Goal: Check status: Check status

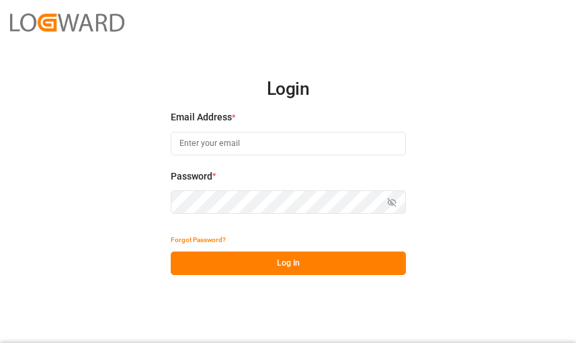
type input "[PERSON_NAME][EMAIL_ADDRESS][DOMAIN_NAME]"
click at [296, 257] on button "Log In" at bounding box center [288, 263] width 235 height 24
type input "[PERSON_NAME][EMAIL_ADDRESS][DOMAIN_NAME]"
click at [292, 267] on button "Log In" at bounding box center [288, 263] width 235 height 24
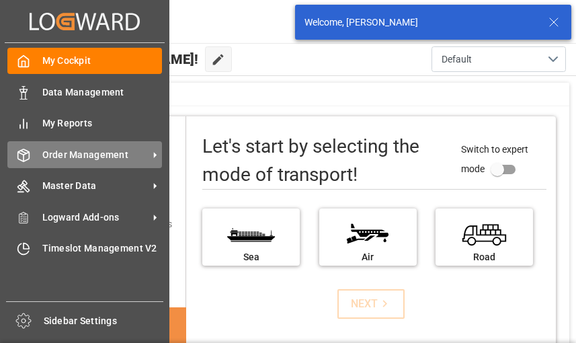
click at [14, 157] on div at bounding box center [18, 155] width 23 height 14
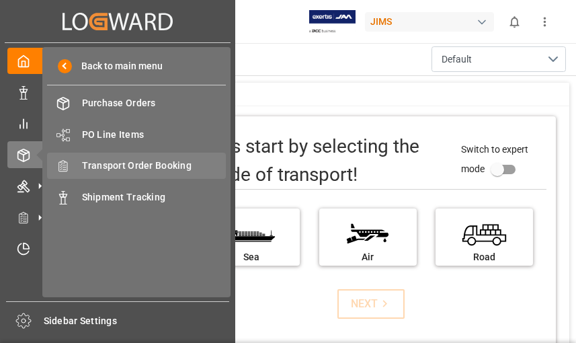
click at [111, 169] on span "Transport Order Booking" at bounding box center [154, 166] width 144 height 14
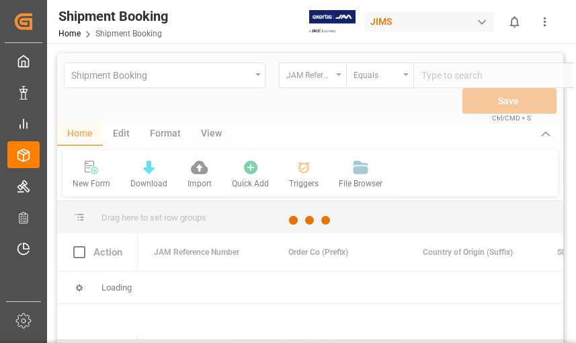
scroll to position [0, 42]
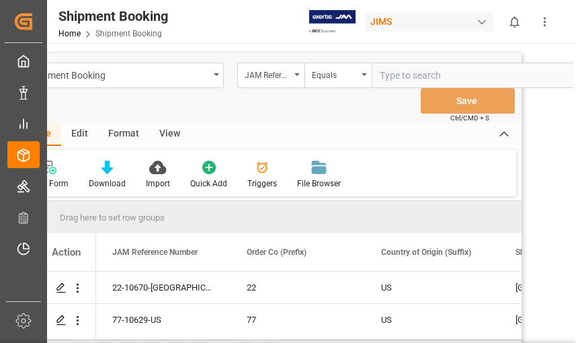
click at [384, 79] on input "text" at bounding box center [472, 75] width 202 height 26
click at [299, 75] on icon "open menu" at bounding box center [296, 74] width 5 height 3
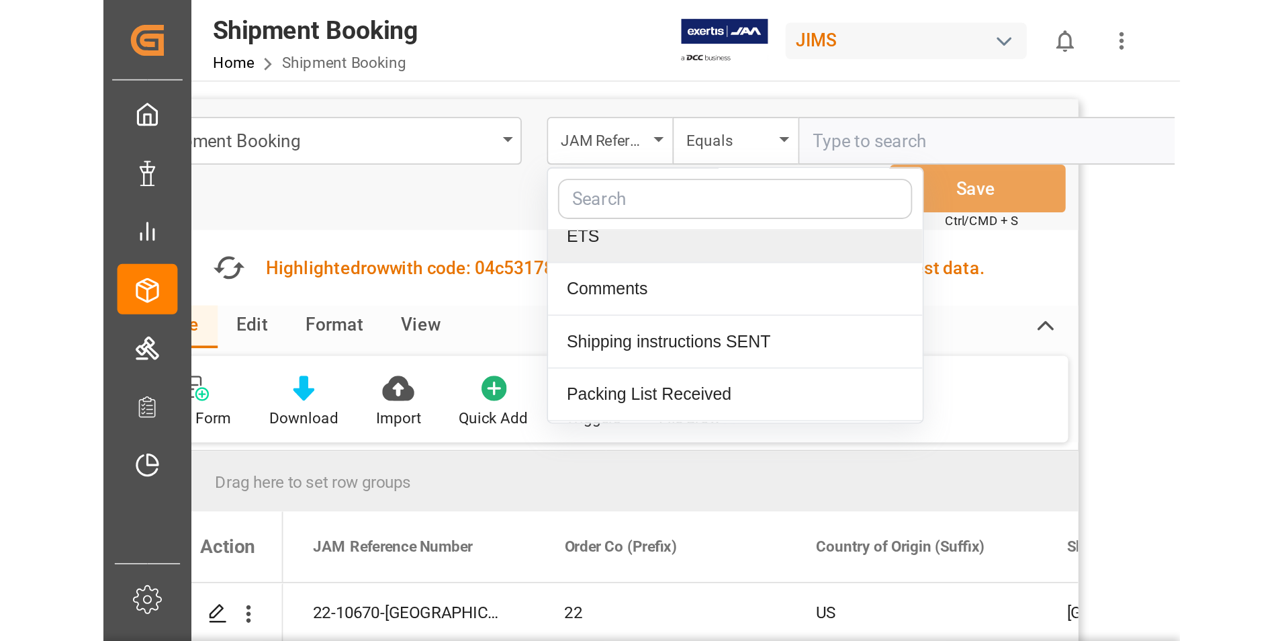
scroll to position [0, 0]
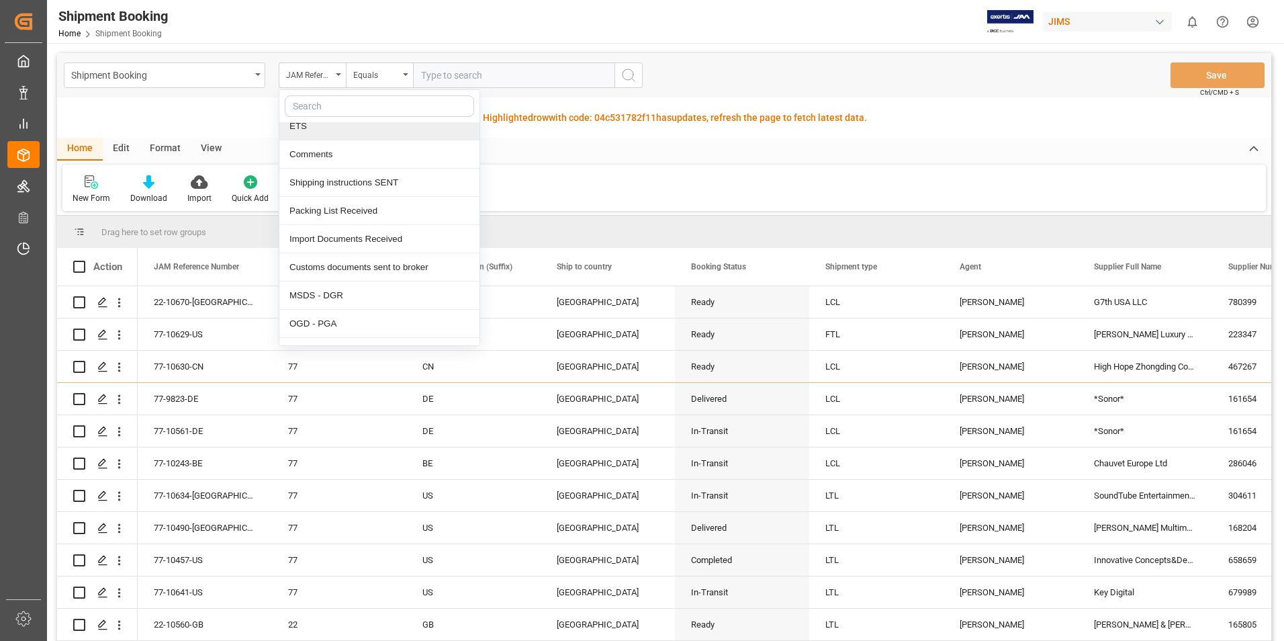
click at [453, 75] on input "text" at bounding box center [514, 75] width 202 height 26
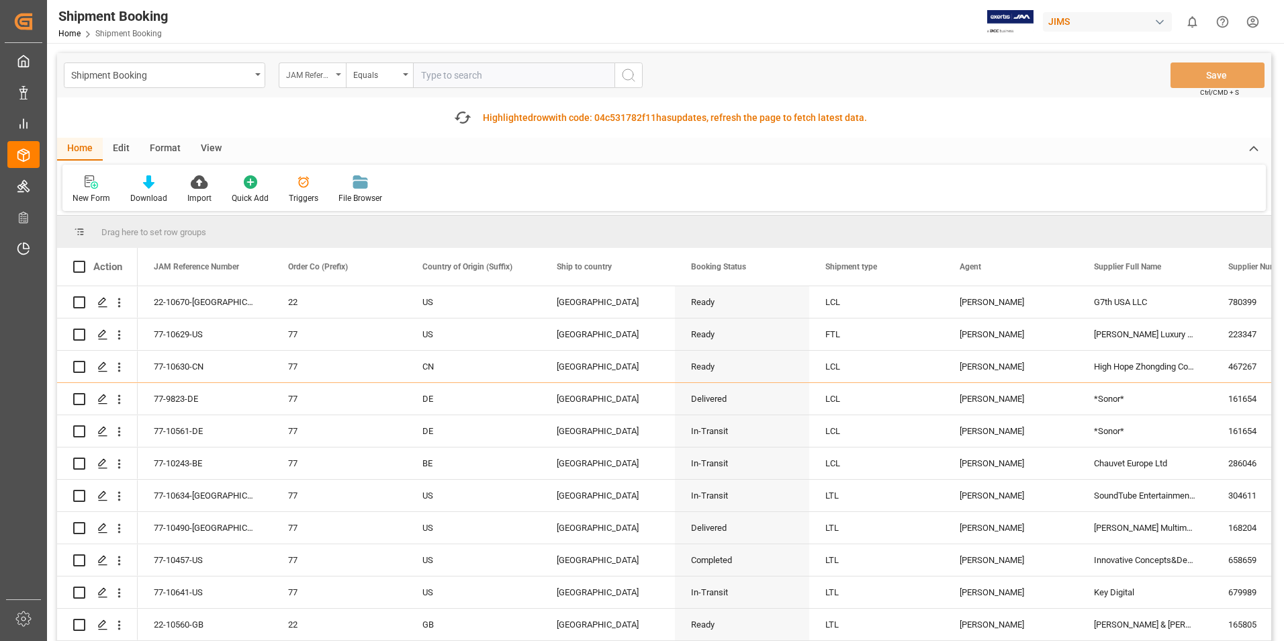
click at [340, 72] on div "JAM Reference Number" at bounding box center [312, 75] width 67 height 26
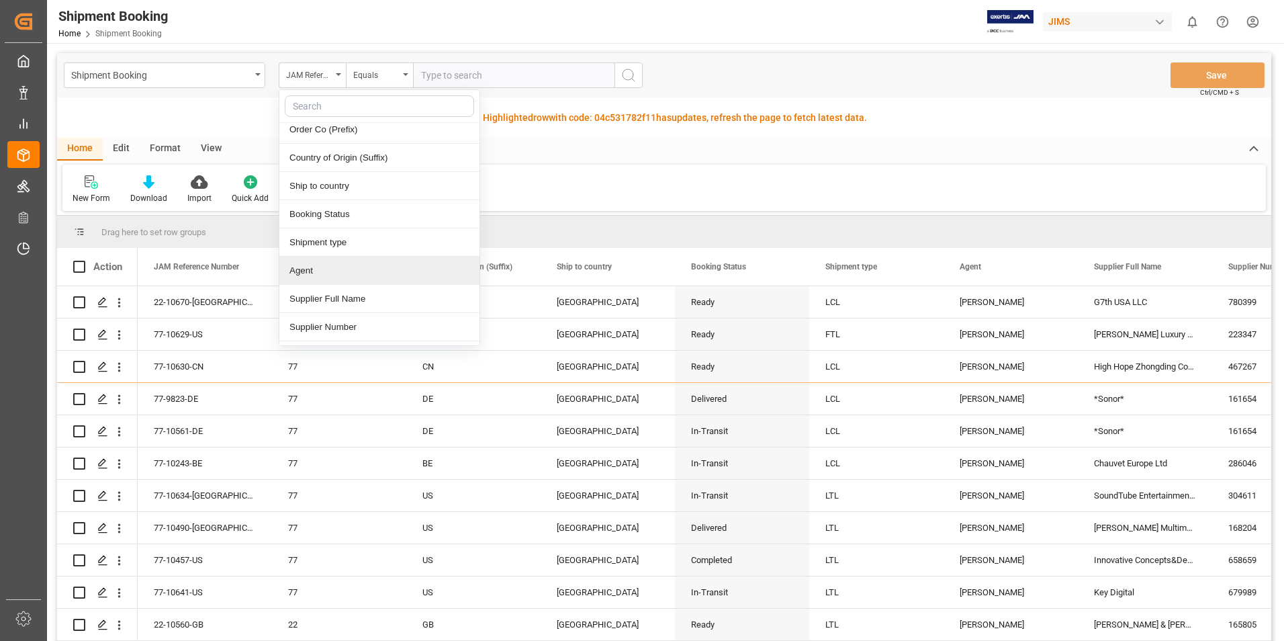
scroll to position [67, 0]
click at [343, 266] on div "Supplier Full Name" at bounding box center [379, 267] width 200 height 28
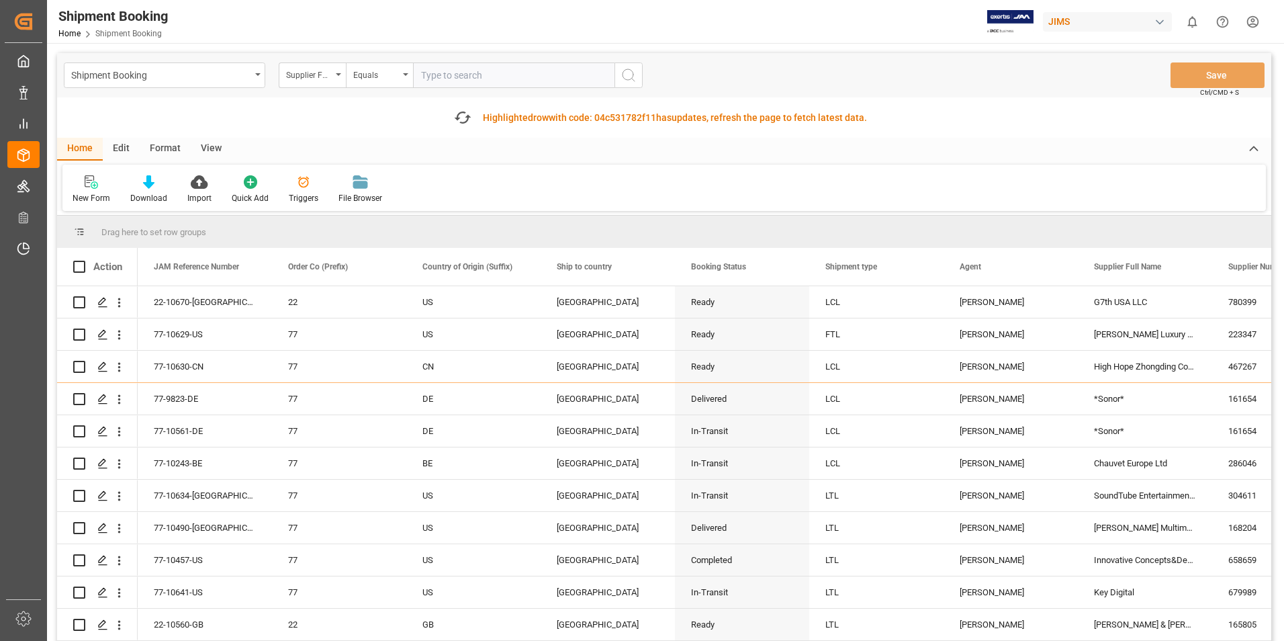
click at [441, 73] on input "text" at bounding box center [514, 75] width 202 height 26
click at [337, 73] on div "Supplier Full Name" at bounding box center [312, 75] width 67 height 26
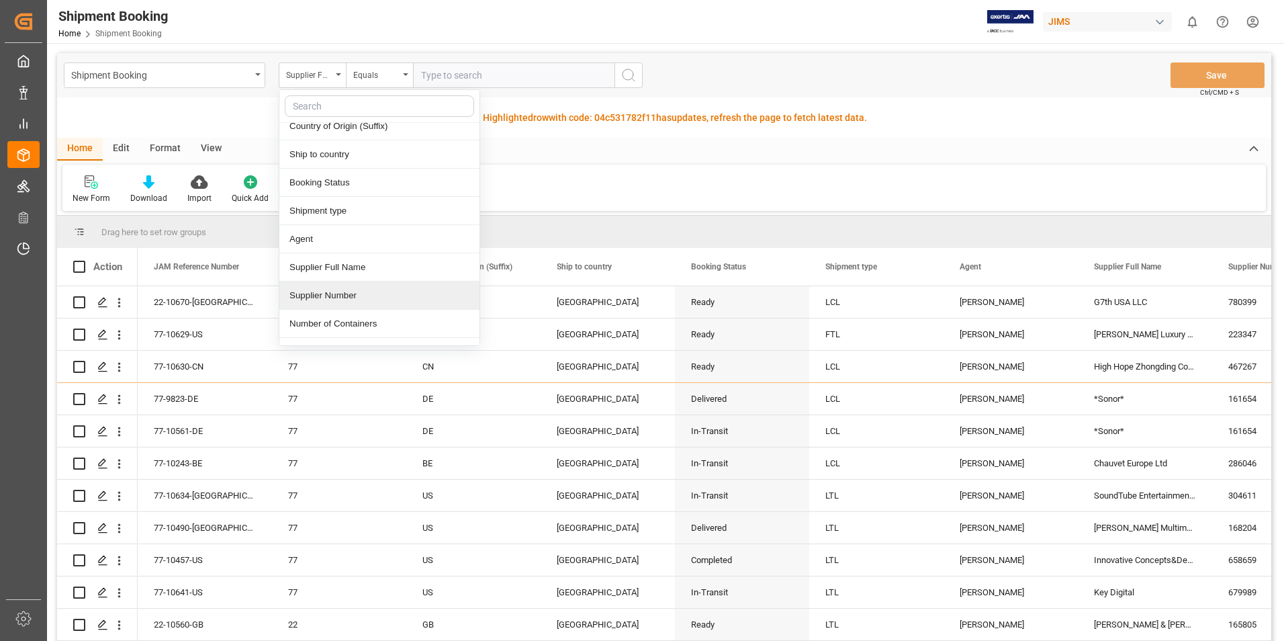
click at [364, 297] on div "Supplier Number" at bounding box center [379, 295] width 200 height 28
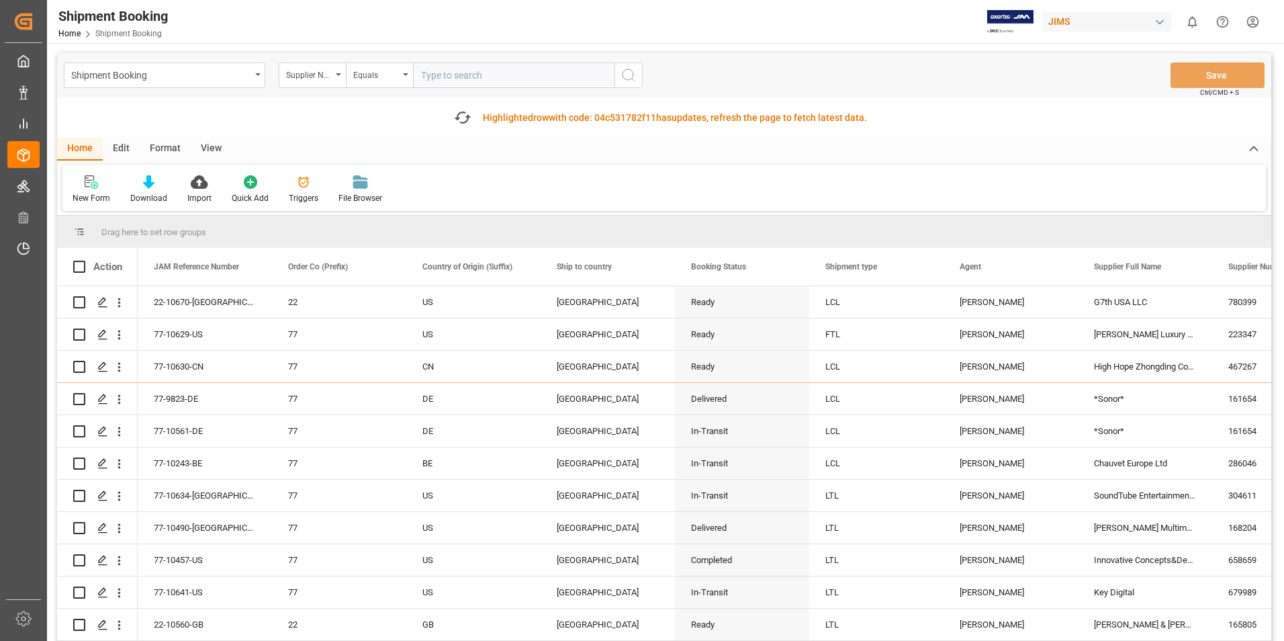
click at [482, 77] on input "text" at bounding box center [514, 75] width 202 height 26
type input "663133"
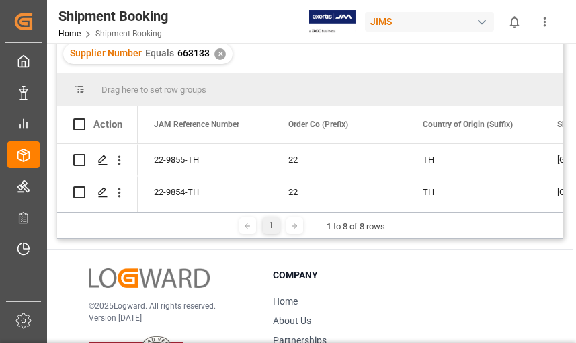
scroll to position [202, 0]
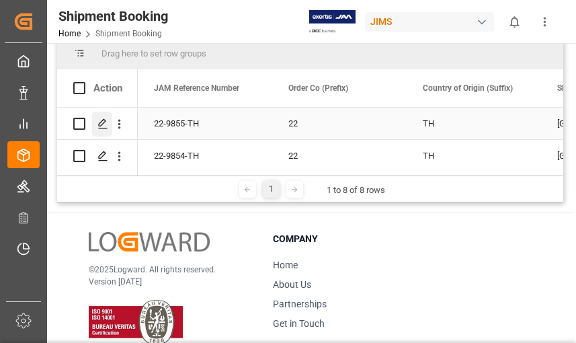
click at [101, 119] on icon "Press SPACE to select this row." at bounding box center [102, 123] width 11 height 11
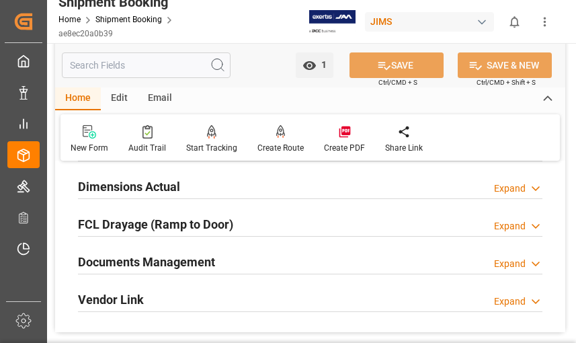
scroll to position [336, 0]
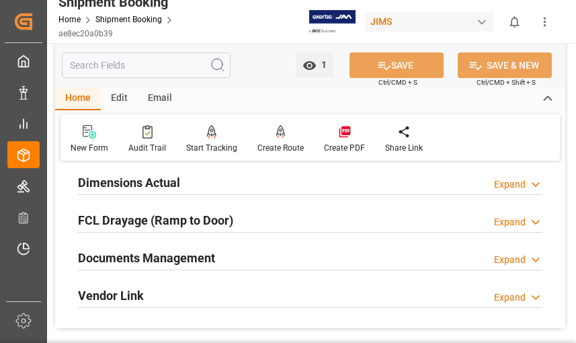
click at [537, 260] on icon at bounding box center [535, 260] width 13 height 14
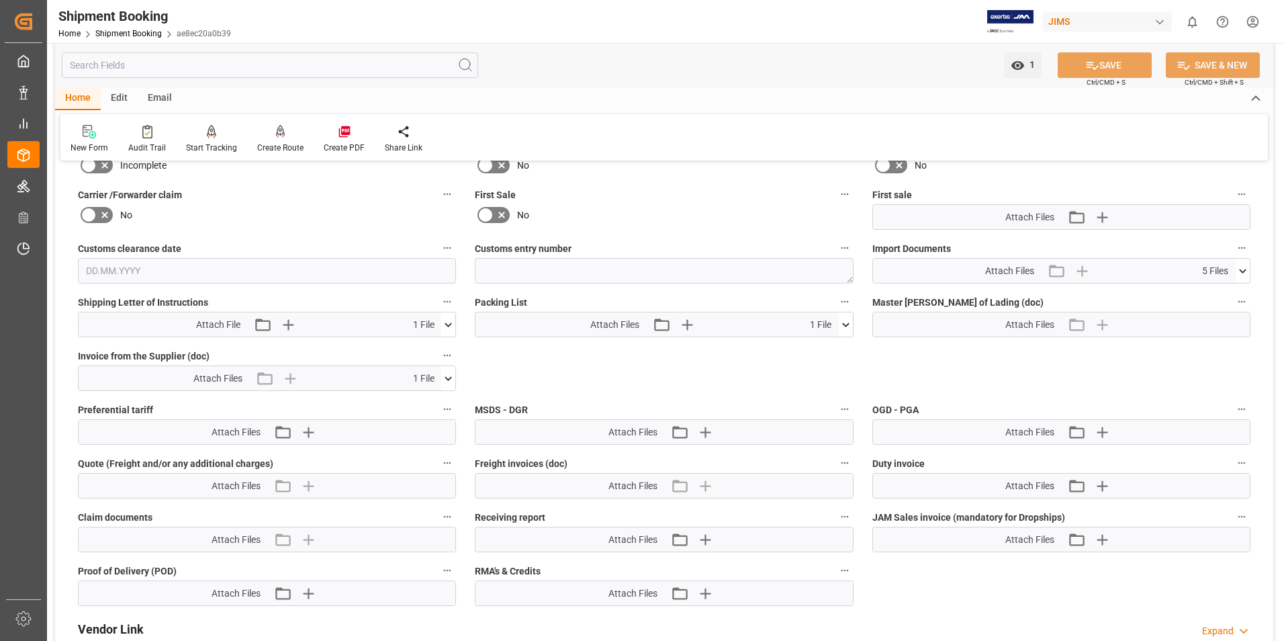
scroll to position [605, 0]
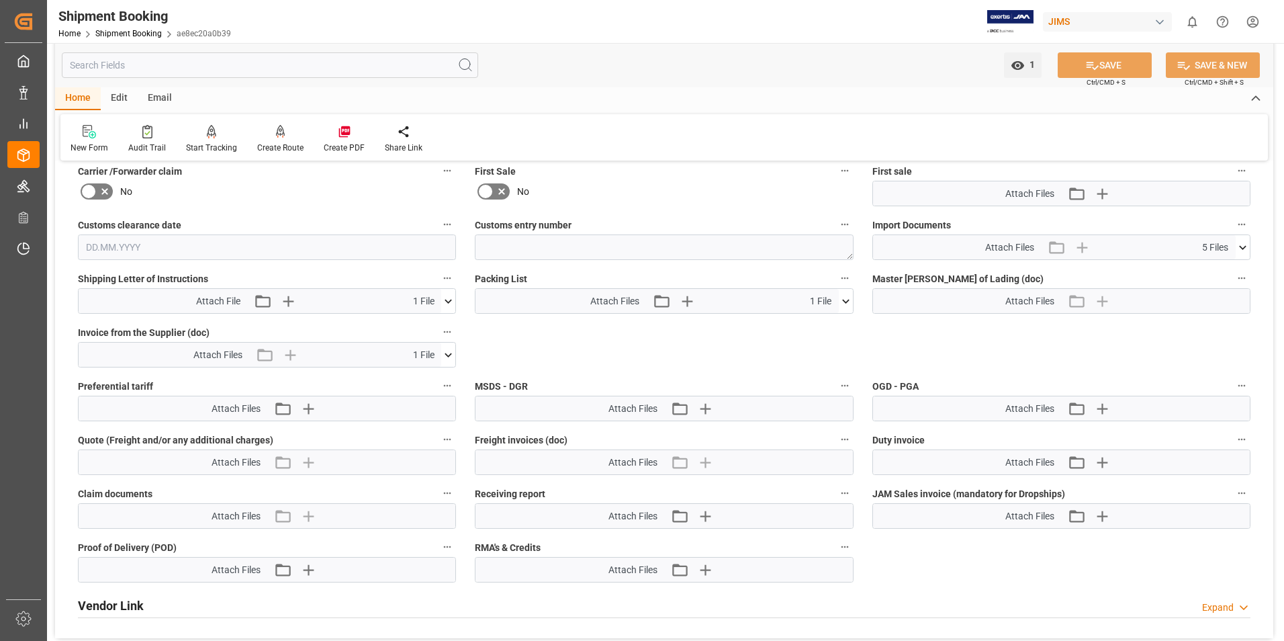
click at [446, 342] on icon at bounding box center [448, 355] width 14 height 14
click at [409, 342] on icon at bounding box center [413, 380] width 14 height 14
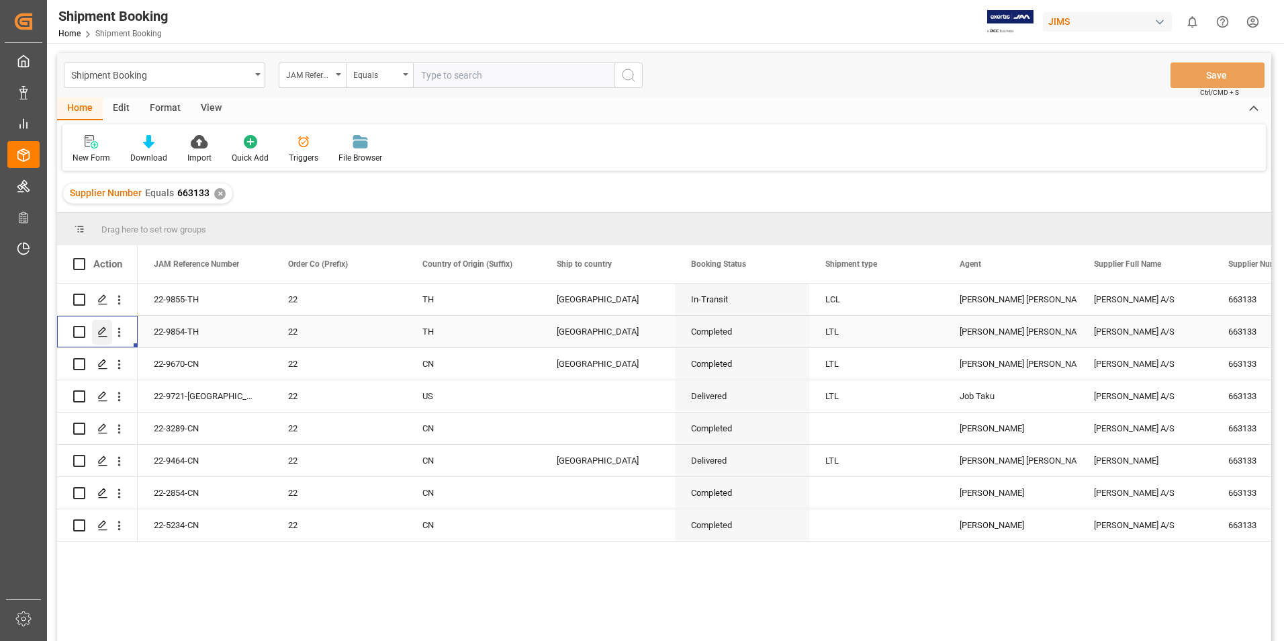
click at [97, 333] on icon "Press SPACE to select this row." at bounding box center [102, 331] width 11 height 11
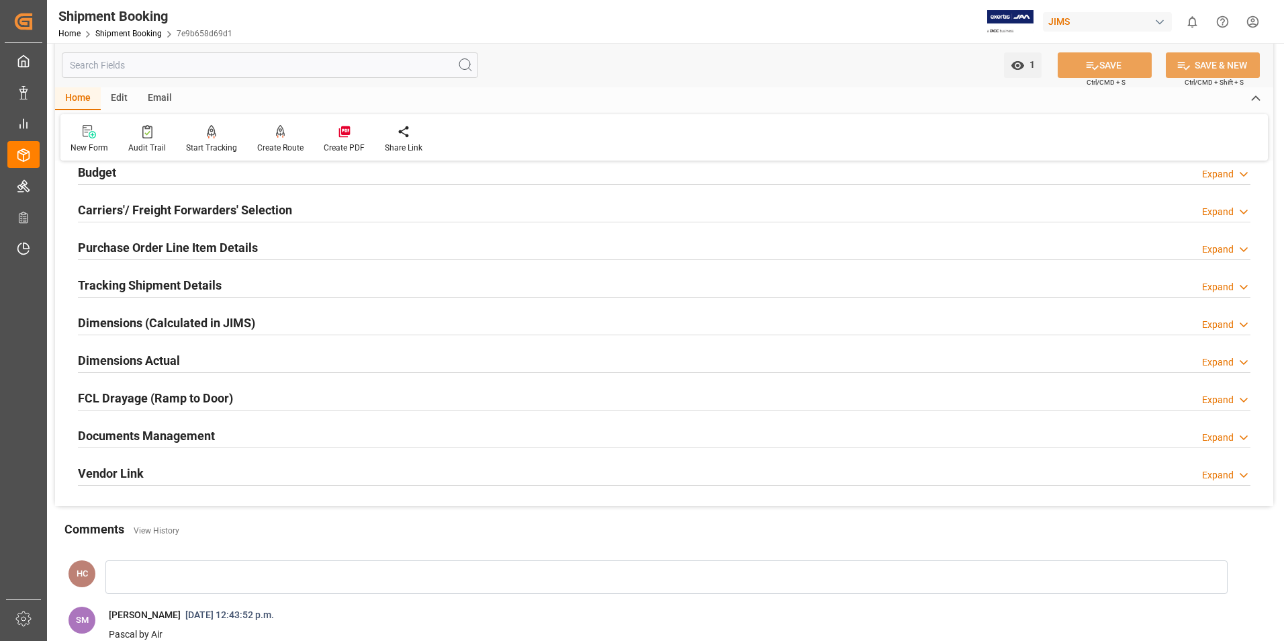
scroll to position [134, 0]
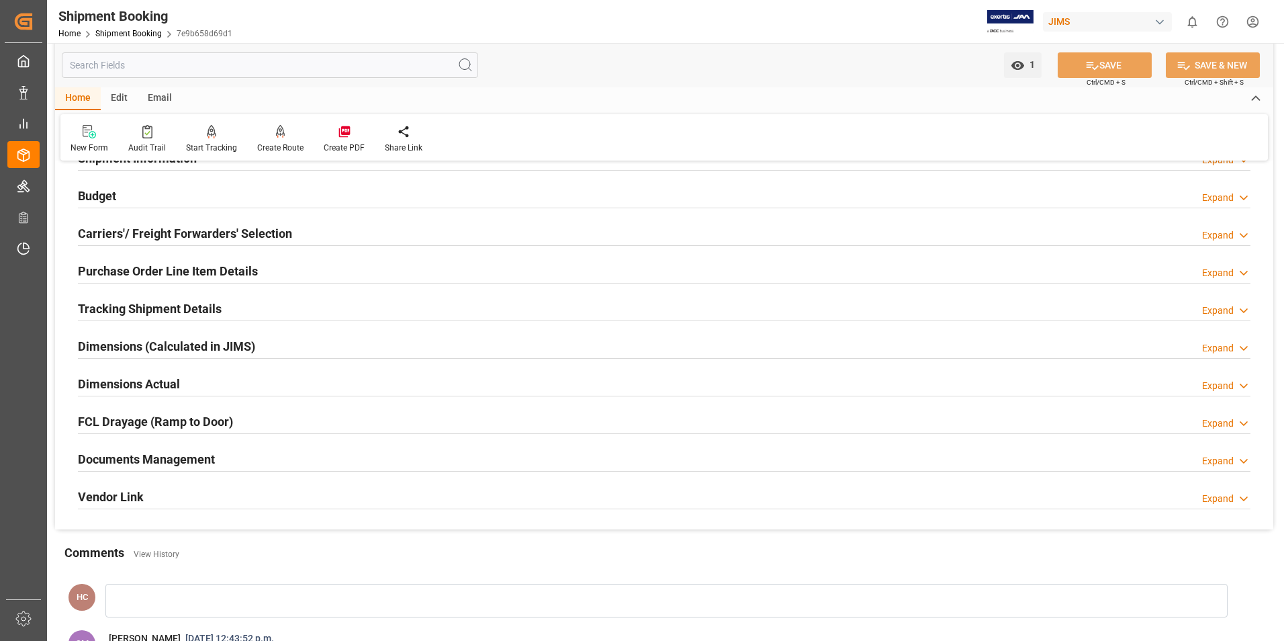
click at [575, 342] on div "Expand" at bounding box center [1226, 461] width 48 height 14
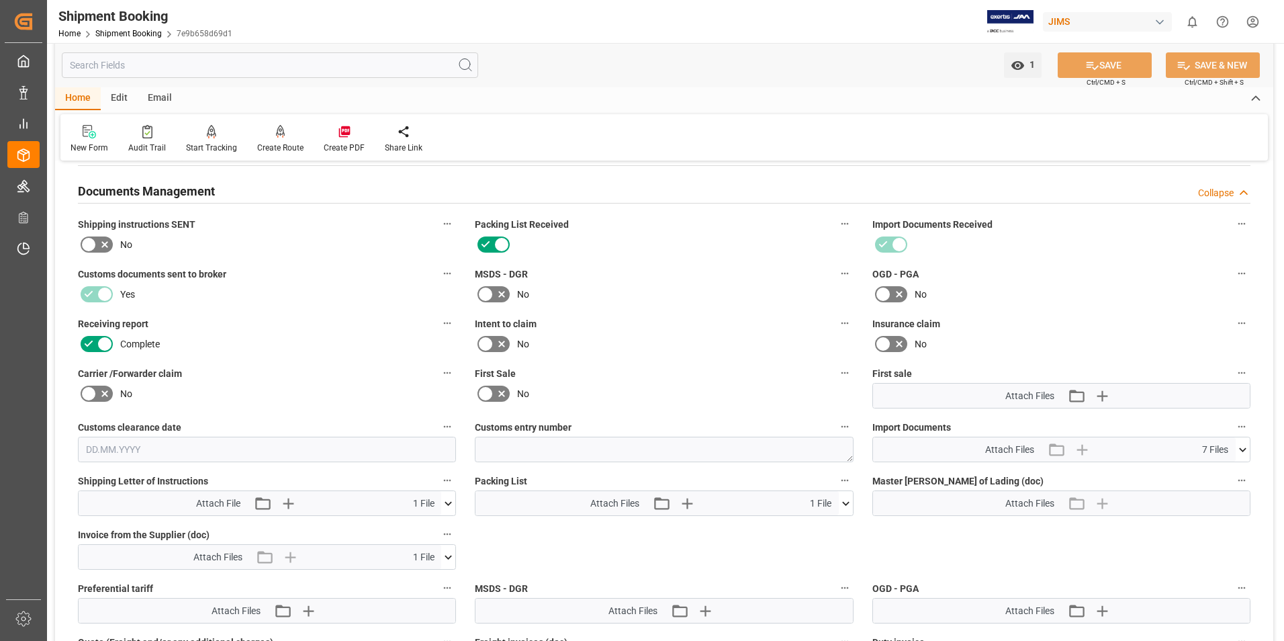
scroll to position [403, 0]
click at [445, 342] on icon at bounding box center [448, 557] width 14 height 14
click at [411, 342] on icon at bounding box center [413, 581] width 14 height 14
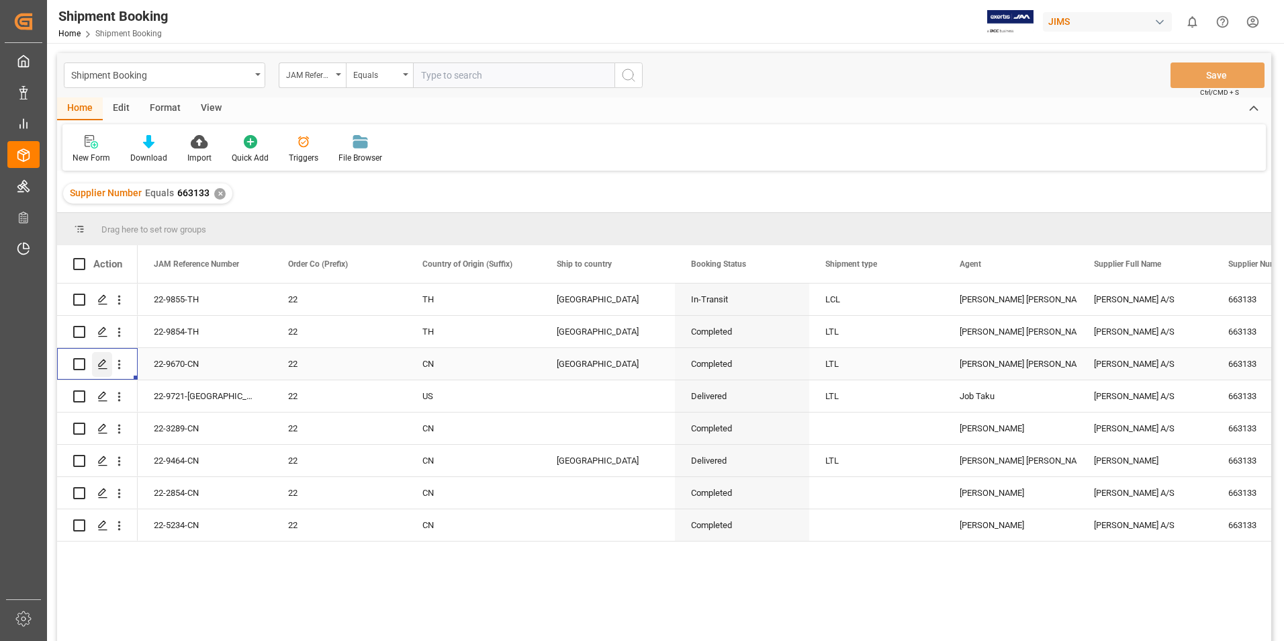
click at [99, 342] on polygon "Press SPACE to select this row." at bounding box center [102, 363] width 7 height 7
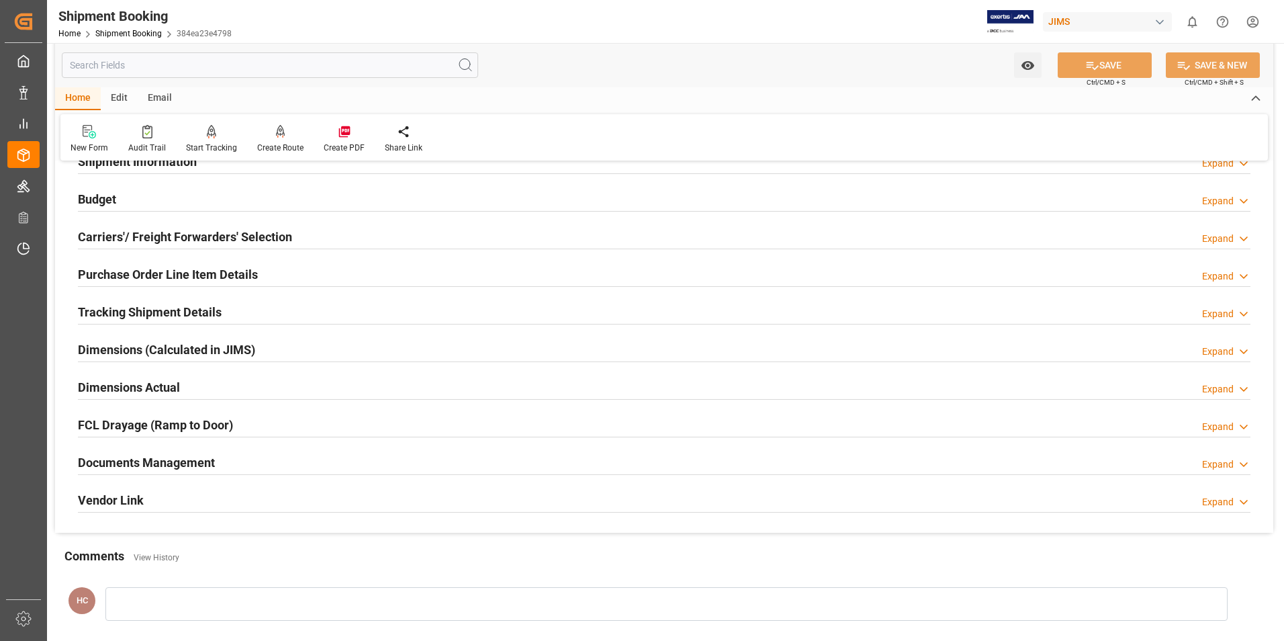
scroll to position [269, 0]
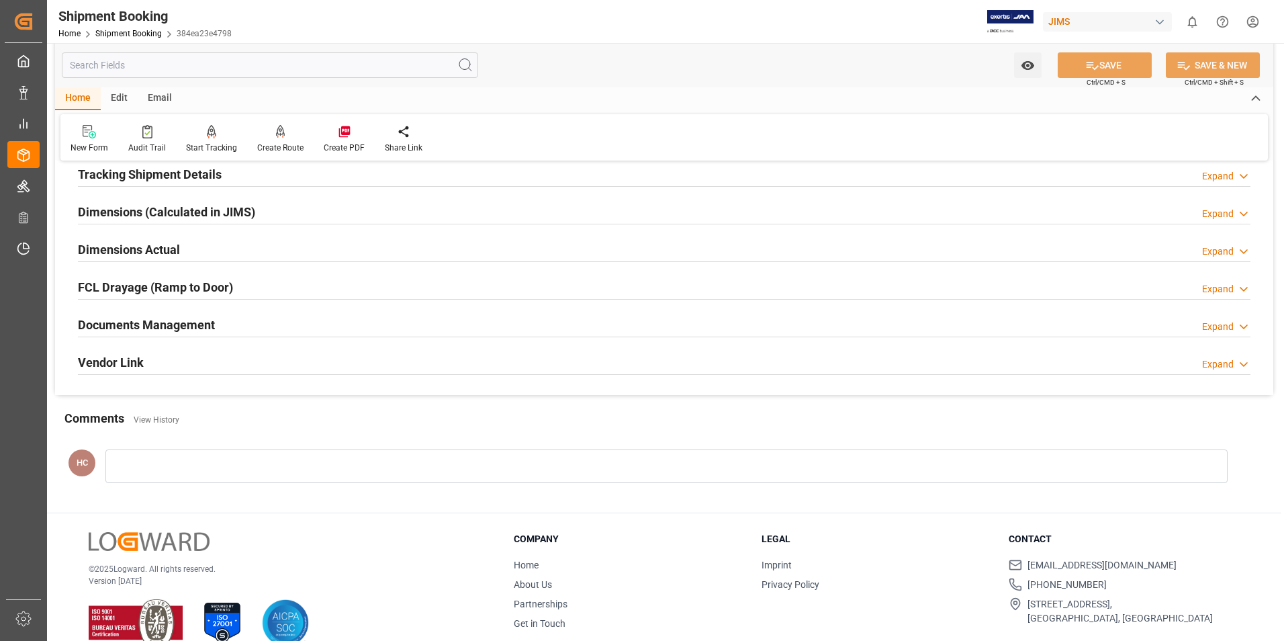
click at [575, 323] on icon at bounding box center [1243, 327] width 13 height 14
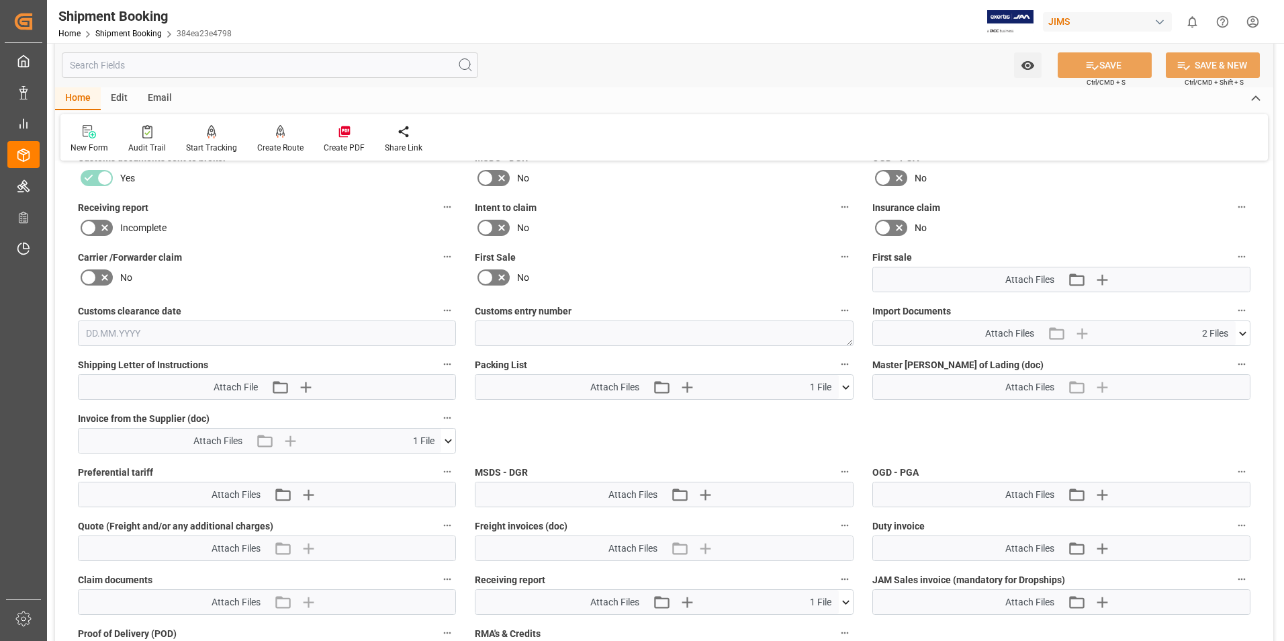
scroll to position [537, 0]
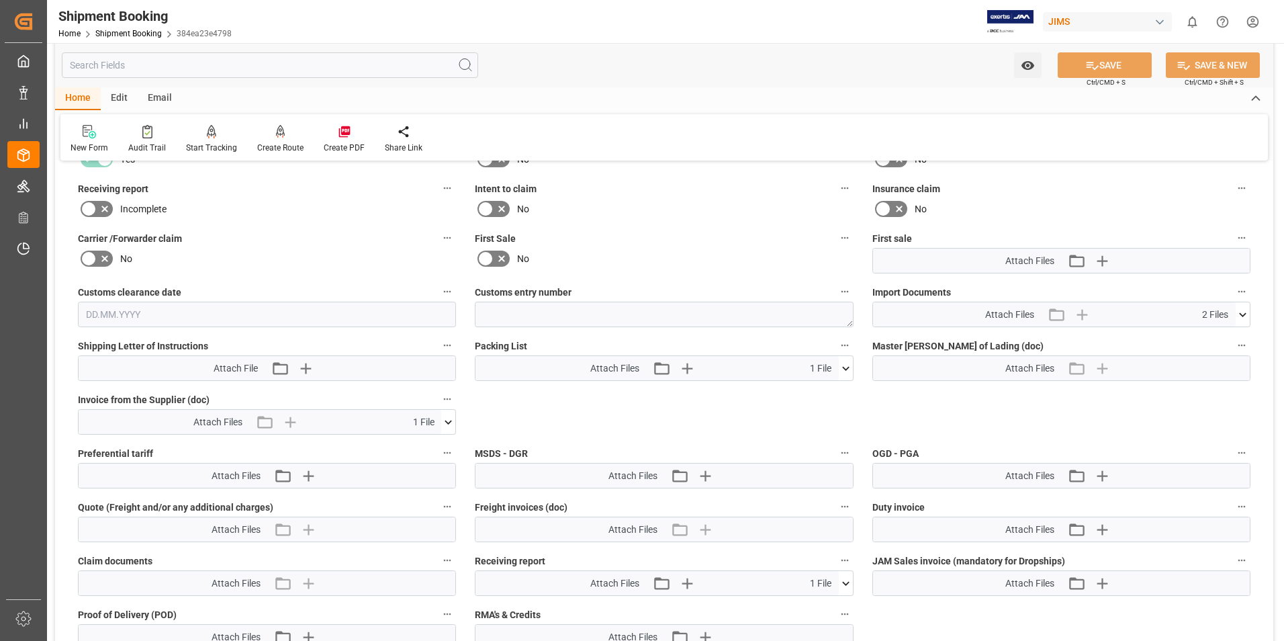
click at [447, 342] on icon at bounding box center [448, 422] width 14 height 14
click at [408, 342] on icon at bounding box center [413, 447] width 14 height 14
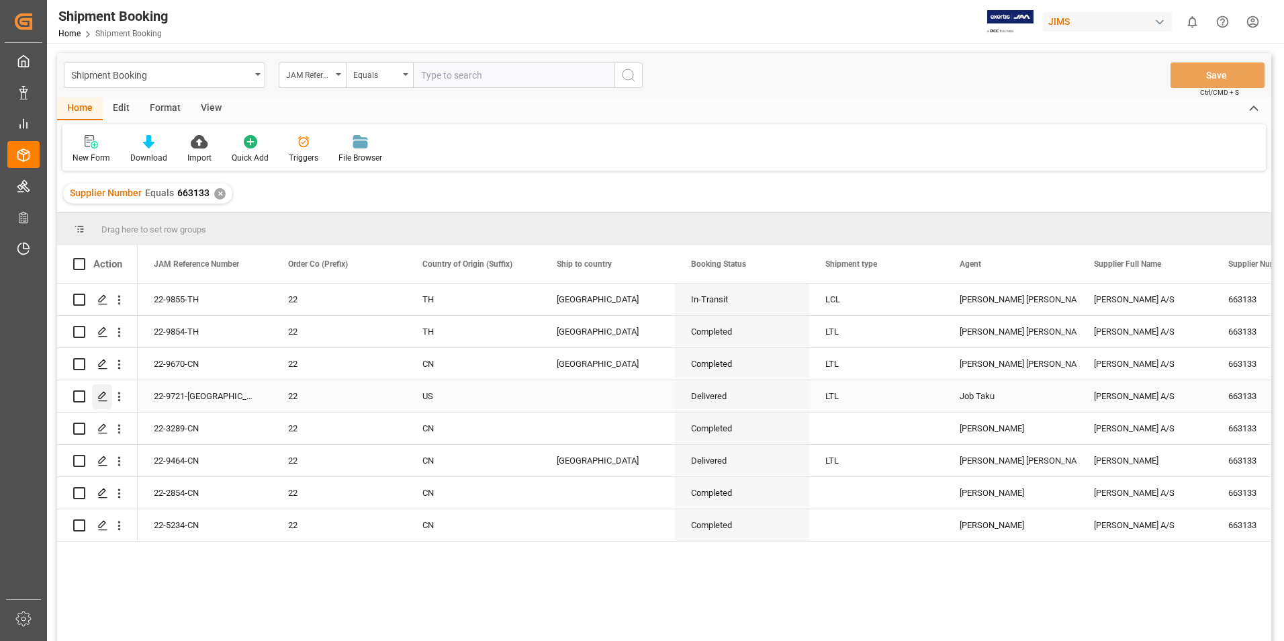
click at [101, 342] on div "Press SPACE to select this row." at bounding box center [102, 396] width 20 height 25
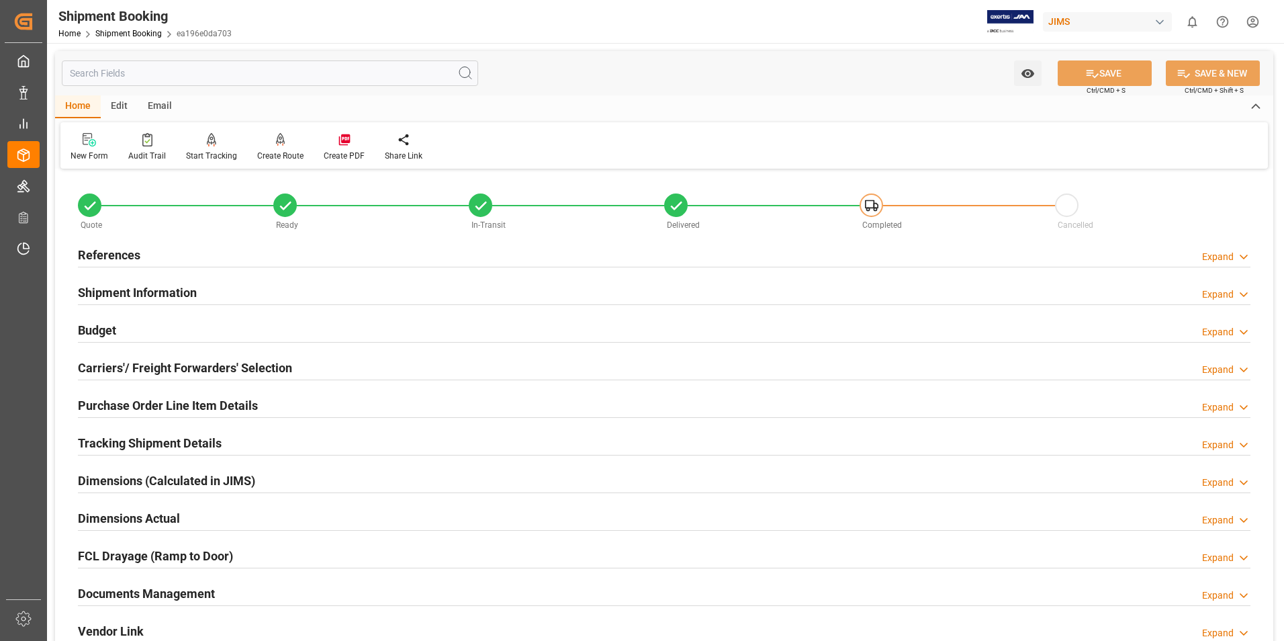
click at [575, 342] on div "Expand" at bounding box center [1218, 595] width 32 height 14
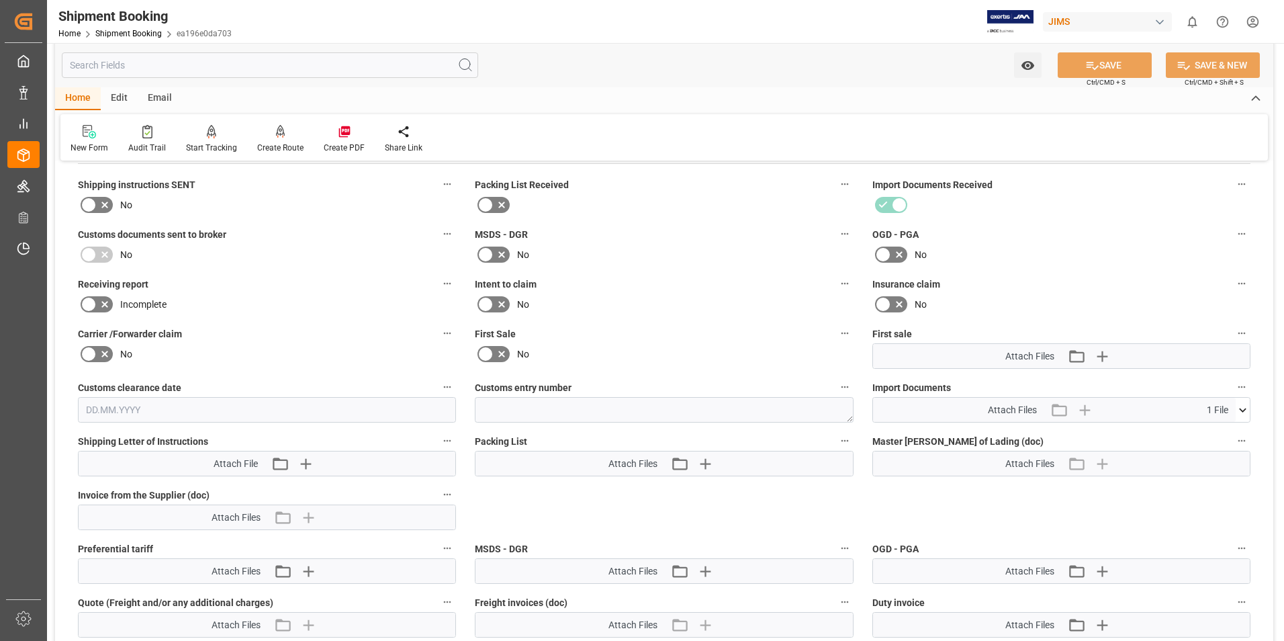
scroll to position [403, 0]
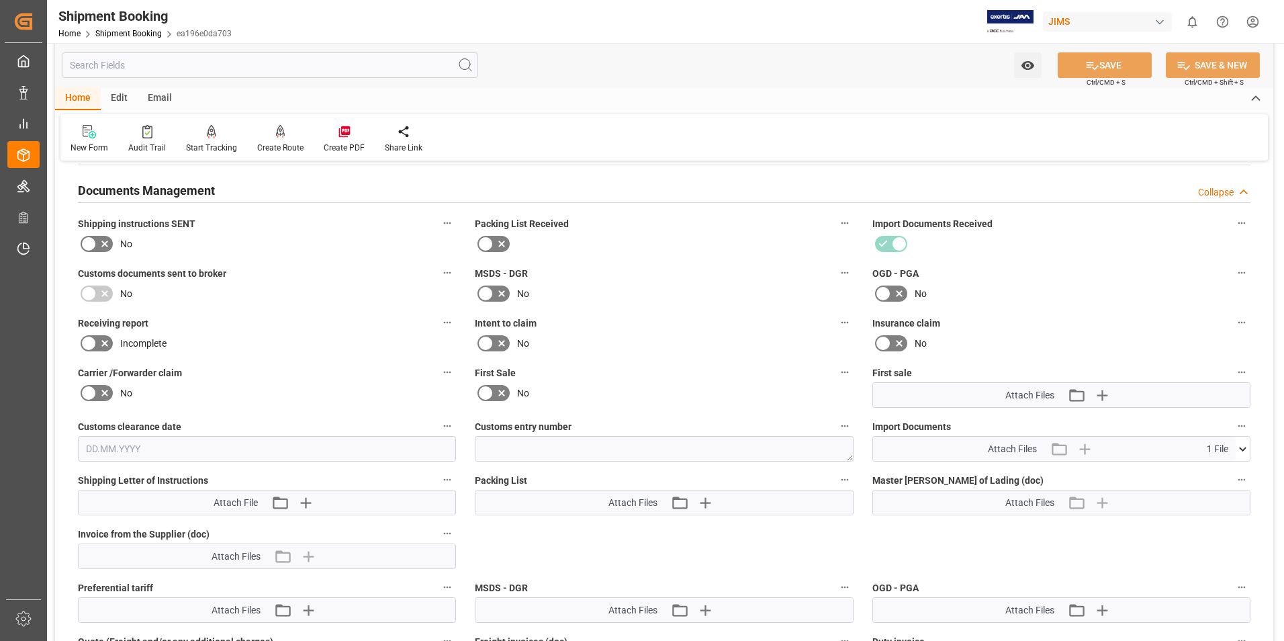
click at [575, 342] on span "1 File" at bounding box center [1217, 449] width 21 height 14
click at [575, 342] on icon at bounding box center [1243, 449] width 14 height 14
click at [575, 342] on icon at bounding box center [1207, 474] width 14 height 14
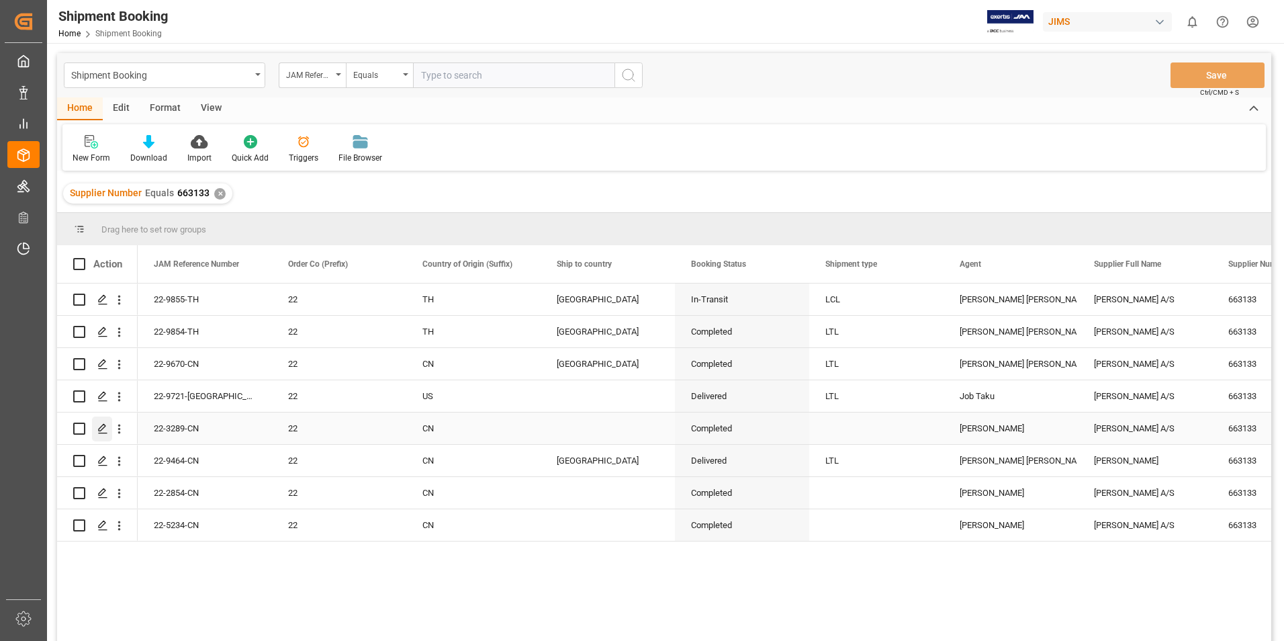
click at [100, 342] on icon "Press SPACE to select this row." at bounding box center [102, 428] width 11 height 11
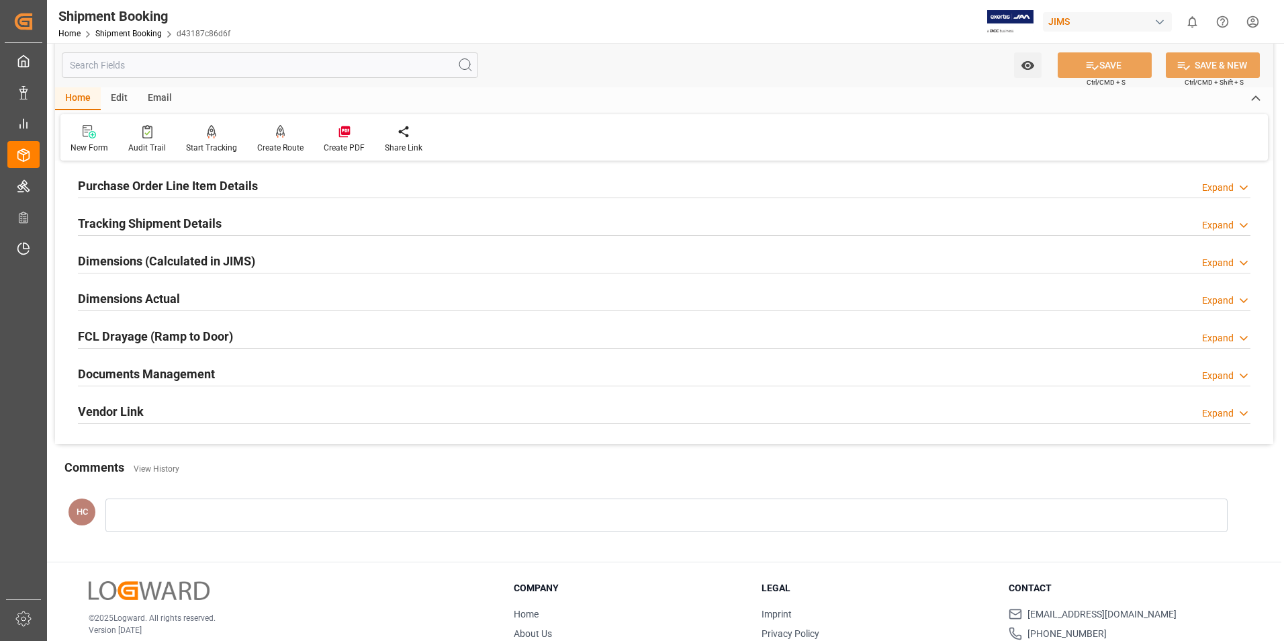
scroll to position [269, 0]
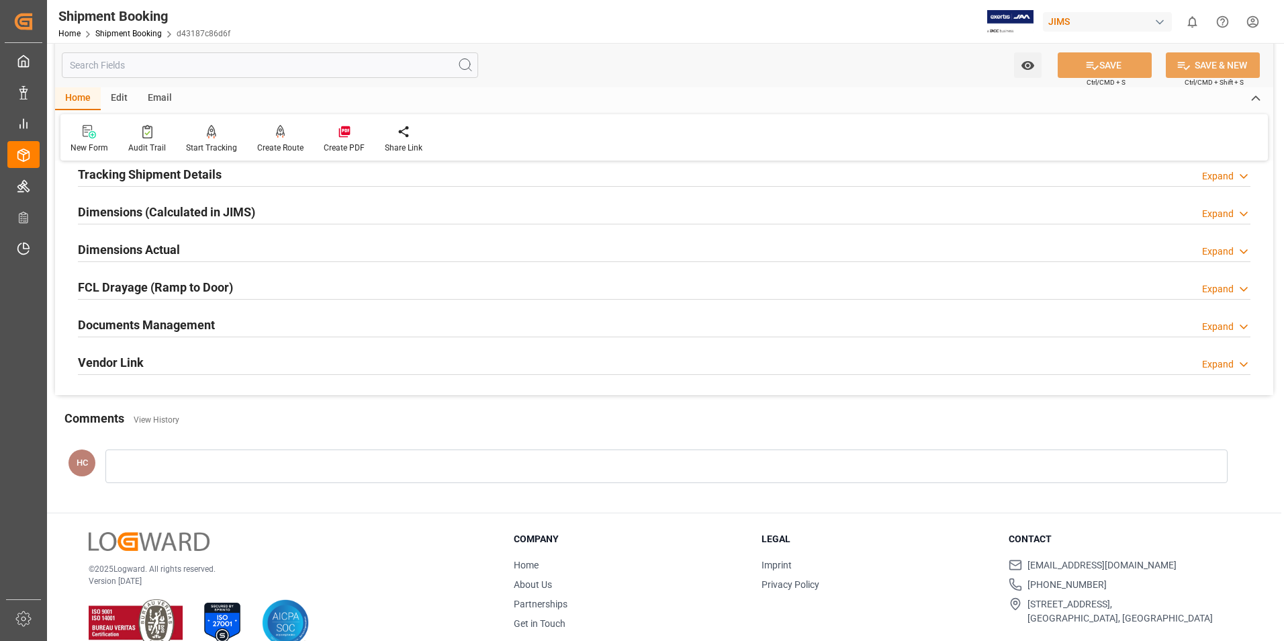
click at [575, 322] on div "Expand" at bounding box center [1226, 327] width 48 height 14
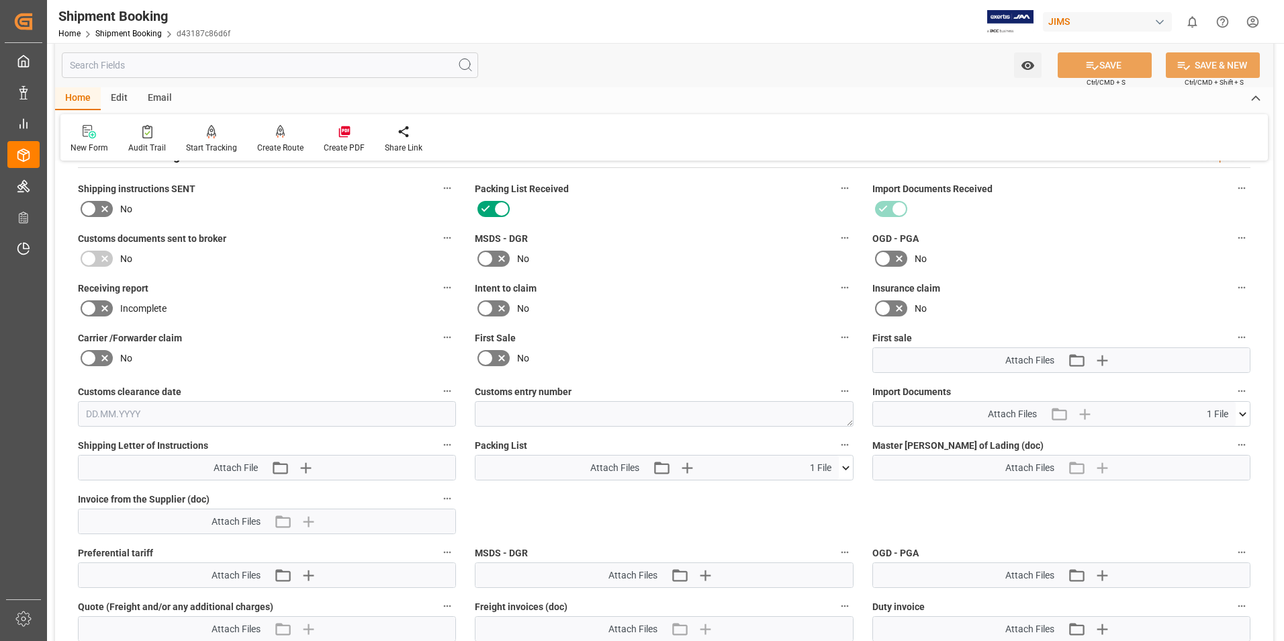
scroll to position [403, 0]
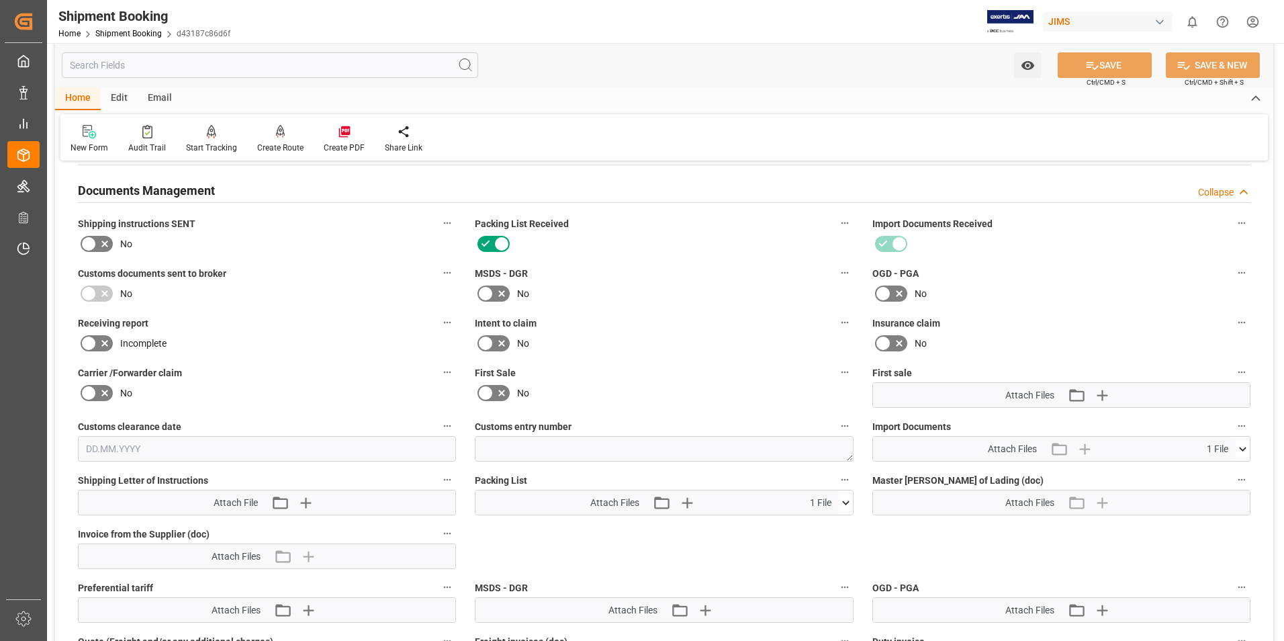
click at [575, 342] on icon at bounding box center [1242, 449] width 7 height 4
click at [575, 342] on icon at bounding box center [1207, 474] width 14 height 14
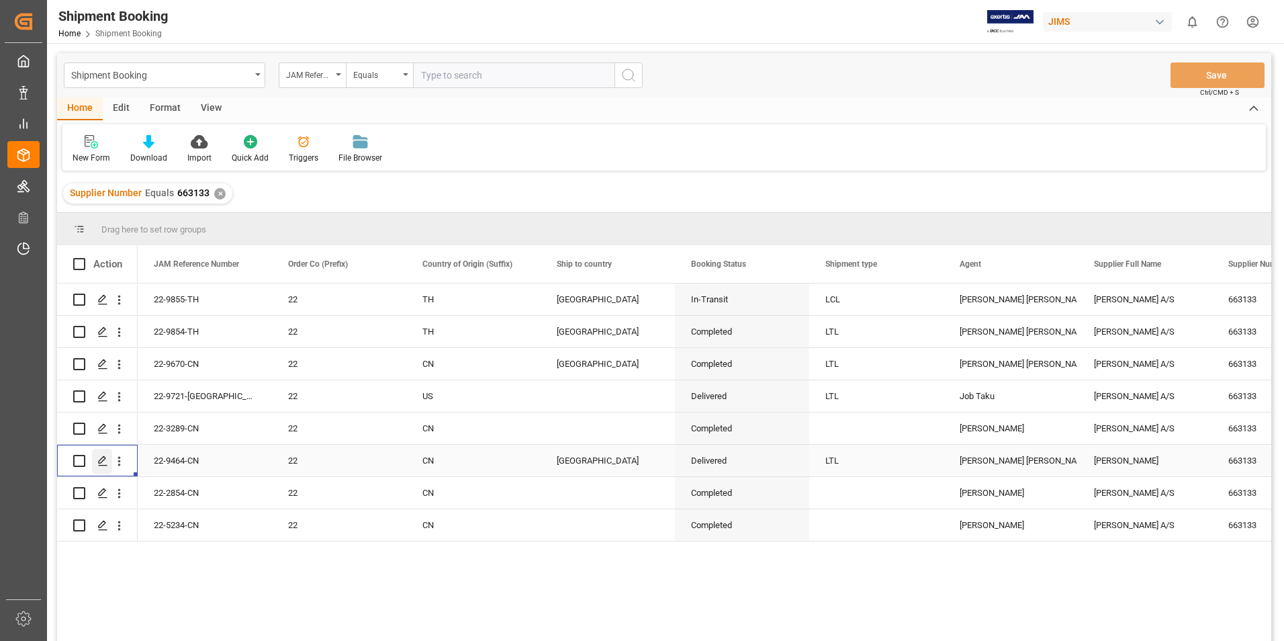
click at [102, 342] on polygon "Press SPACE to select this row." at bounding box center [102, 460] width 7 height 7
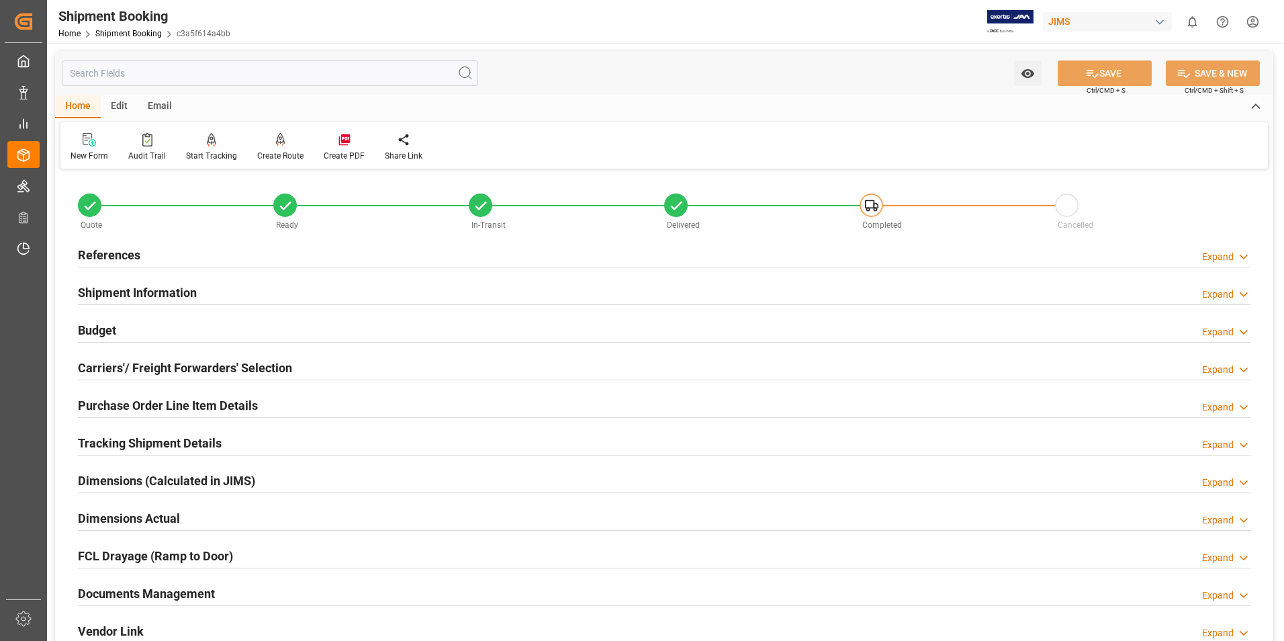
scroll to position [269, 0]
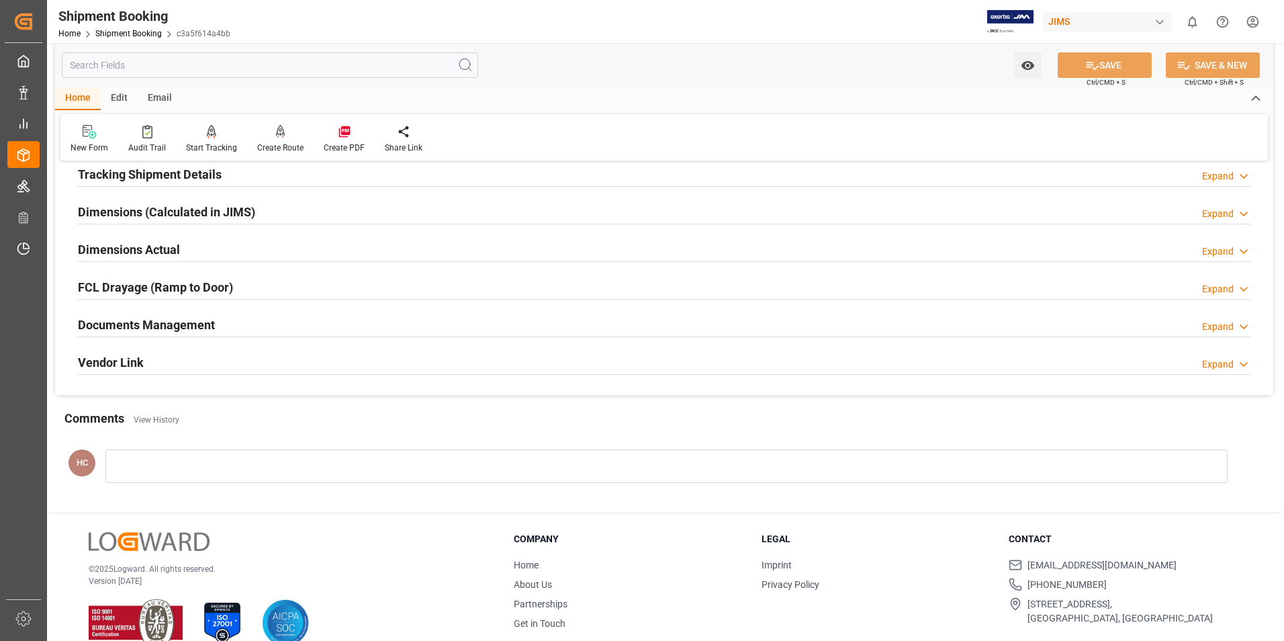
click at [575, 323] on icon at bounding box center [1243, 327] width 13 height 14
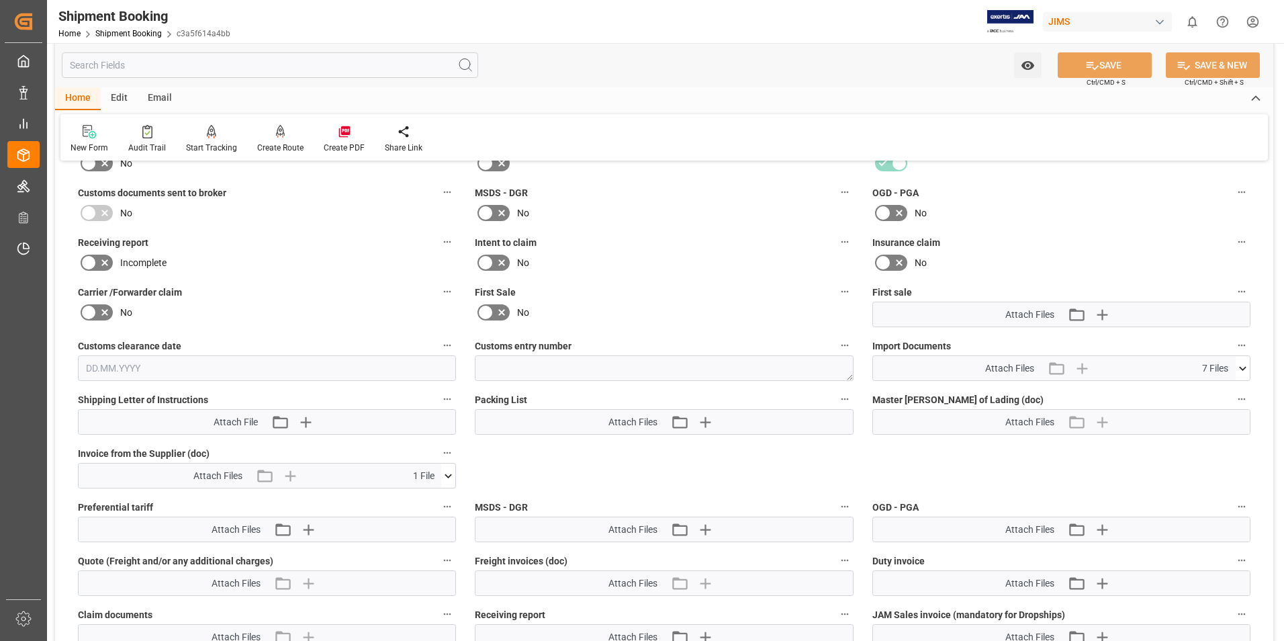
scroll to position [537, 0]
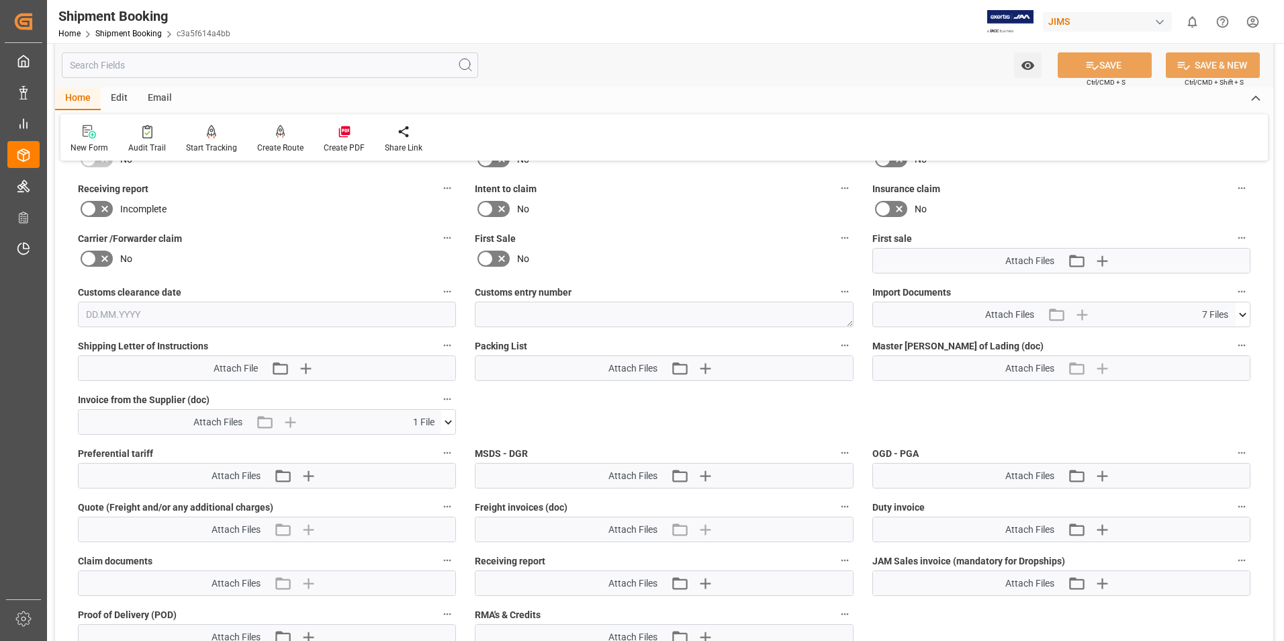
click at [447, 342] on icon at bounding box center [448, 422] width 7 height 4
click at [412, 342] on icon at bounding box center [413, 447] width 14 height 14
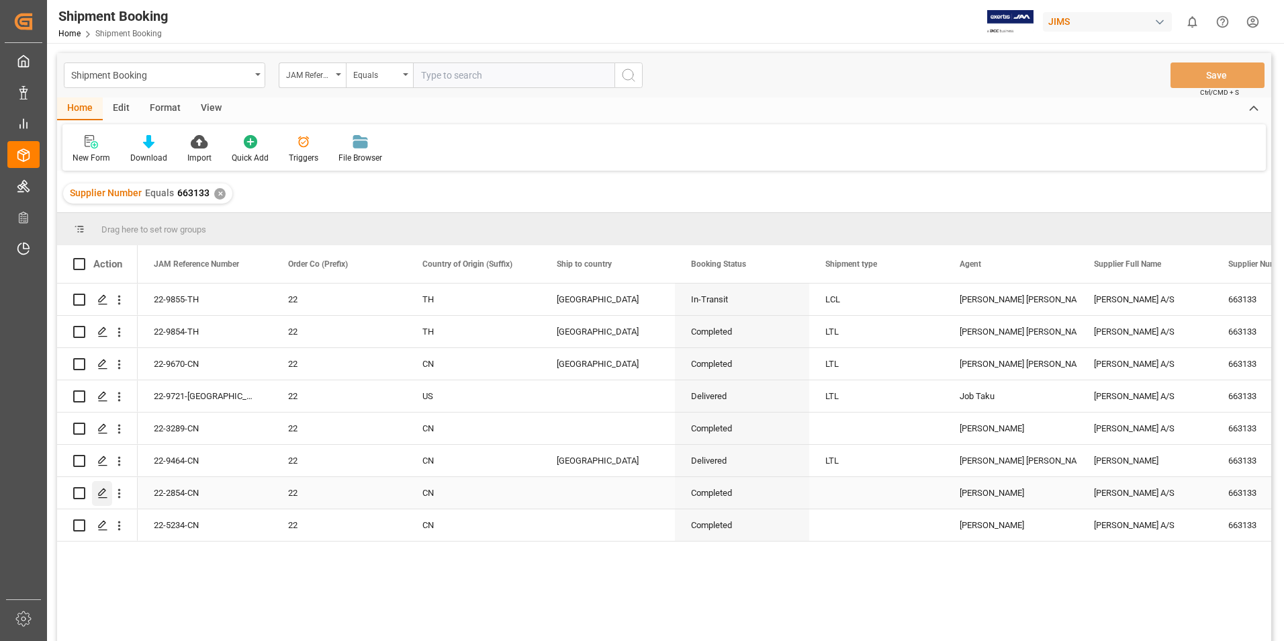
click at [103, 342] on icon "Press SPACE to select this row." at bounding box center [102, 493] width 11 height 11
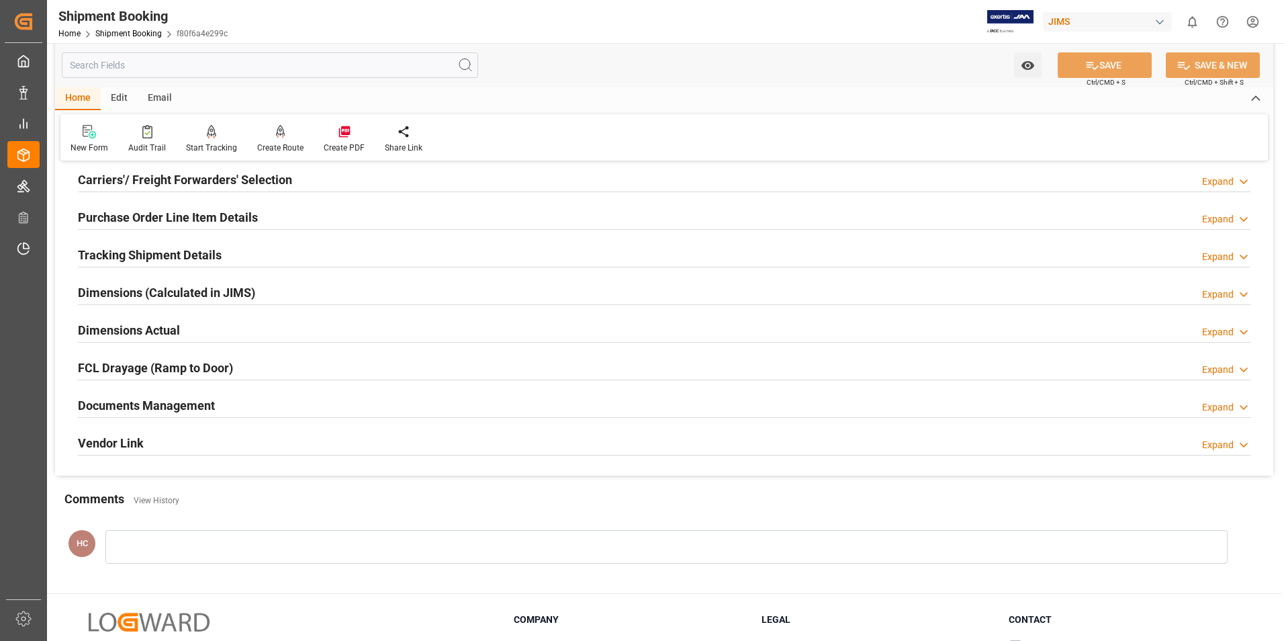
scroll to position [202, 0]
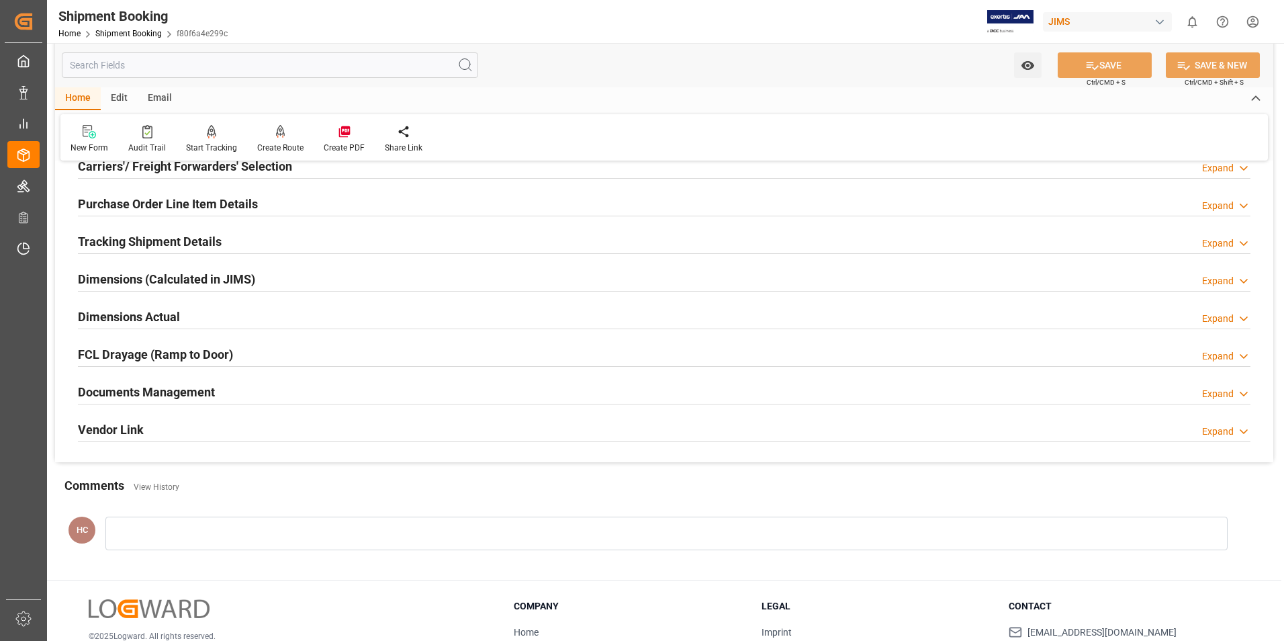
click at [575, 342] on icon at bounding box center [1243, 394] width 13 height 14
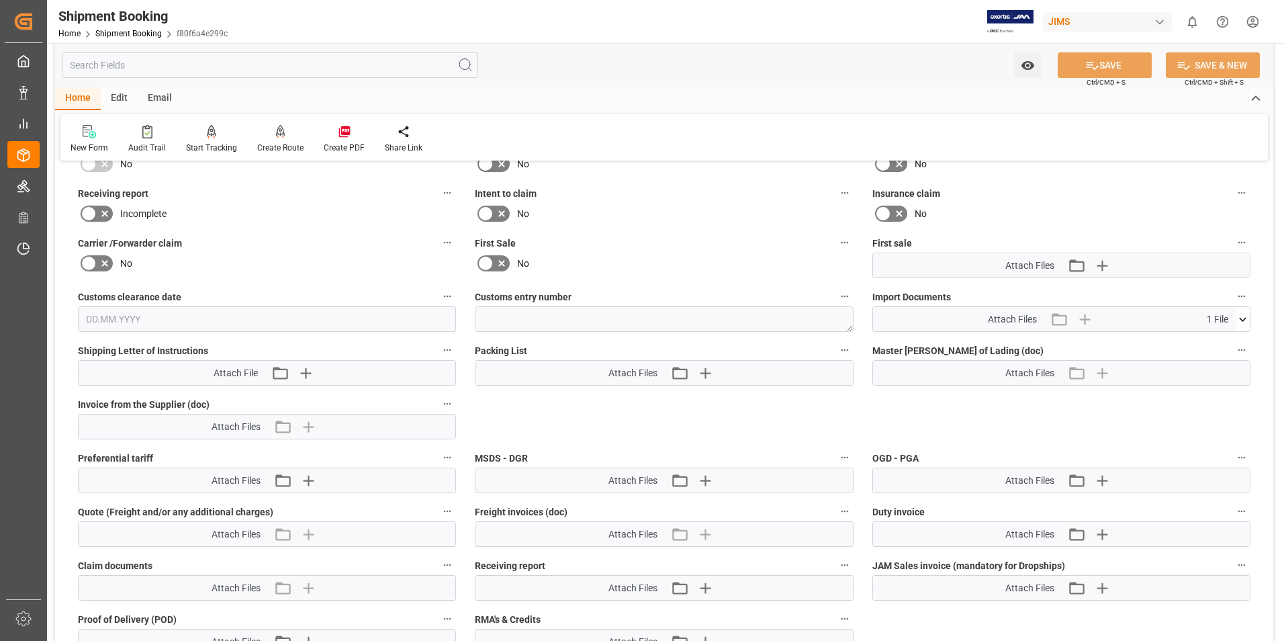
scroll to position [537, 0]
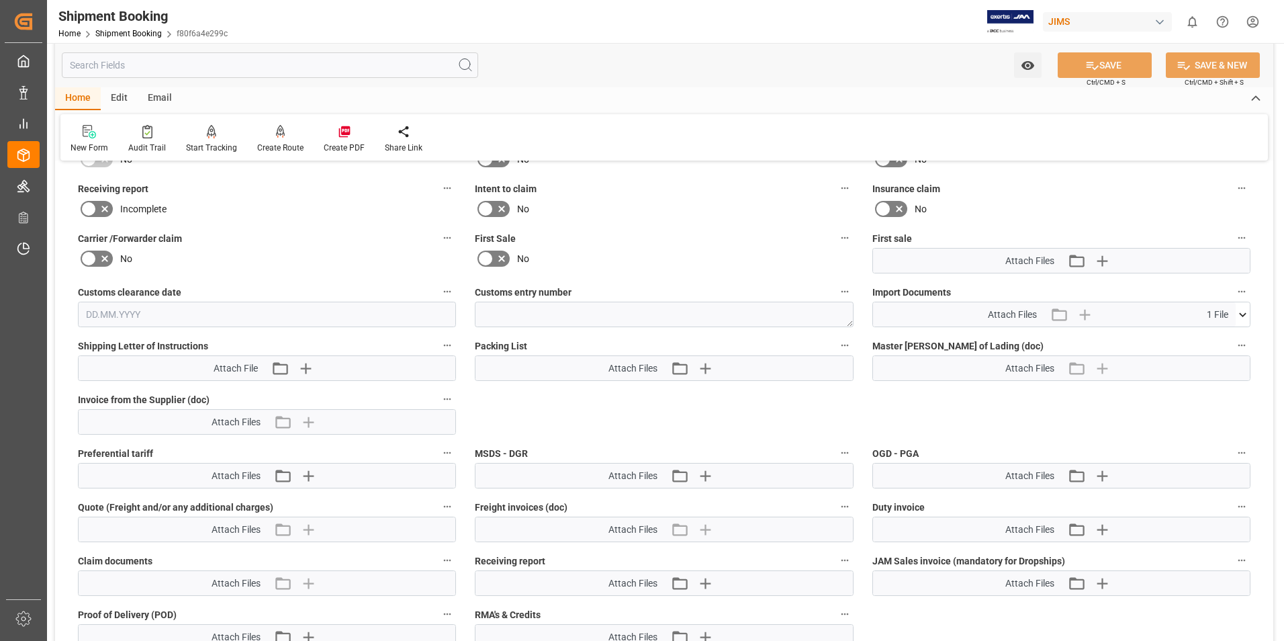
click at [575, 311] on span "1 File" at bounding box center [1217, 315] width 21 height 14
click at [575, 310] on icon at bounding box center [1243, 315] width 14 height 14
click at [575, 340] on icon at bounding box center [1207, 340] width 11 height 11
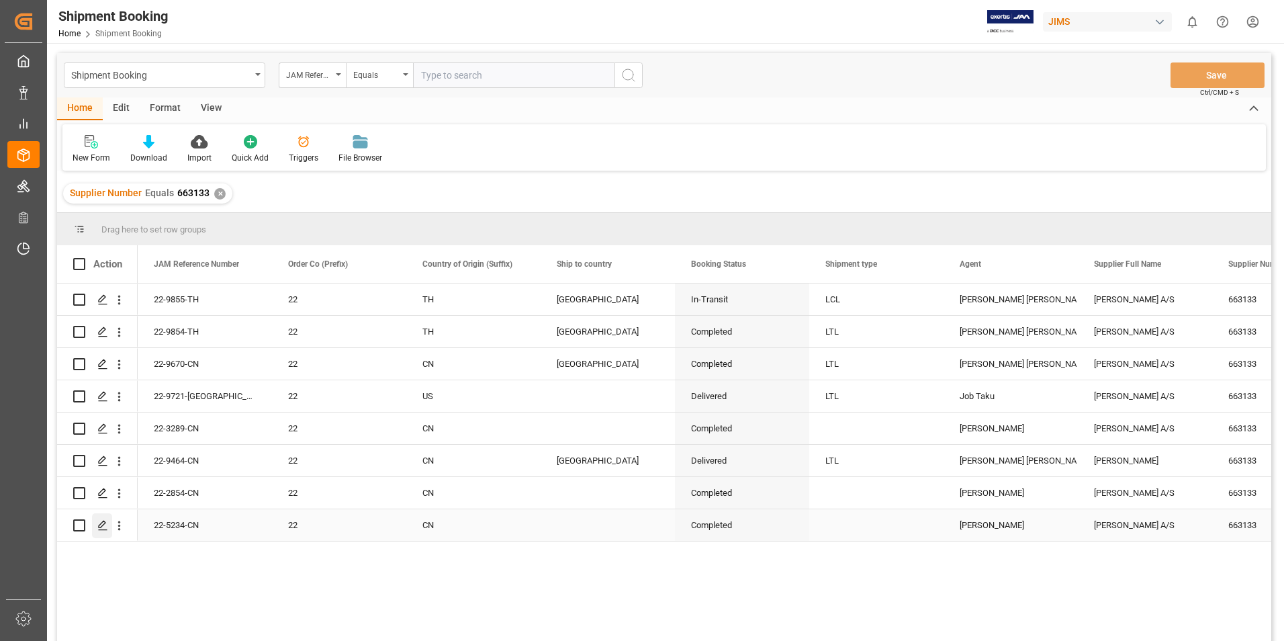
click at [99, 342] on icon "Press SPACE to select this row." at bounding box center [102, 525] width 11 height 11
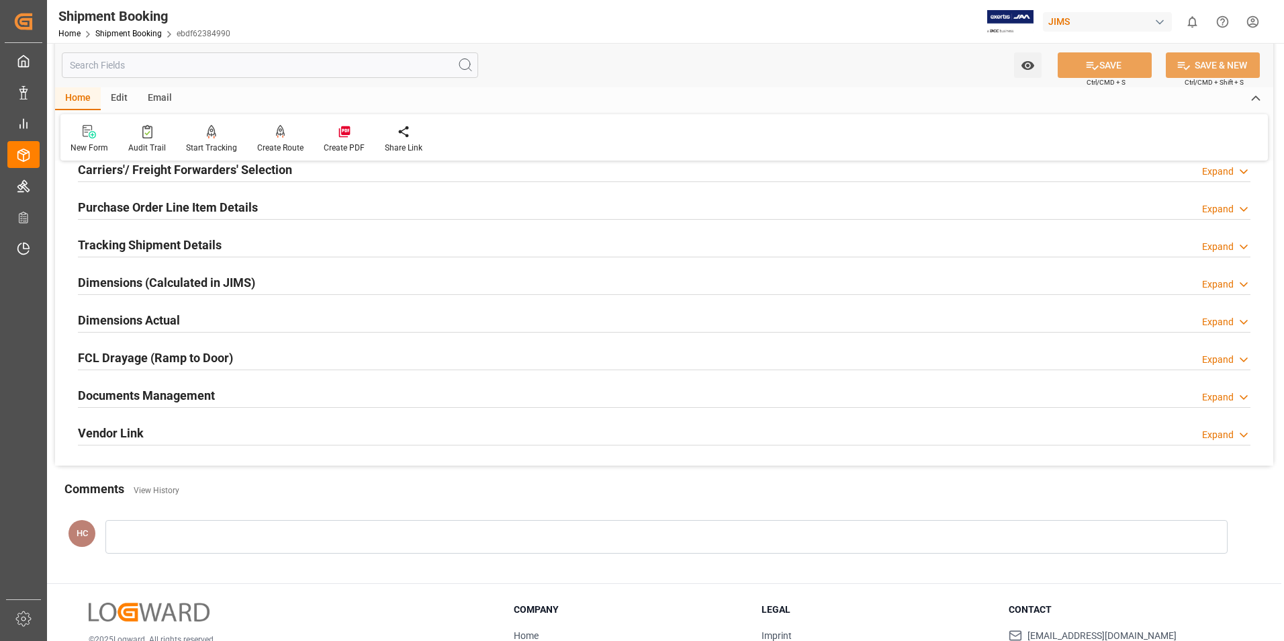
scroll to position [202, 0]
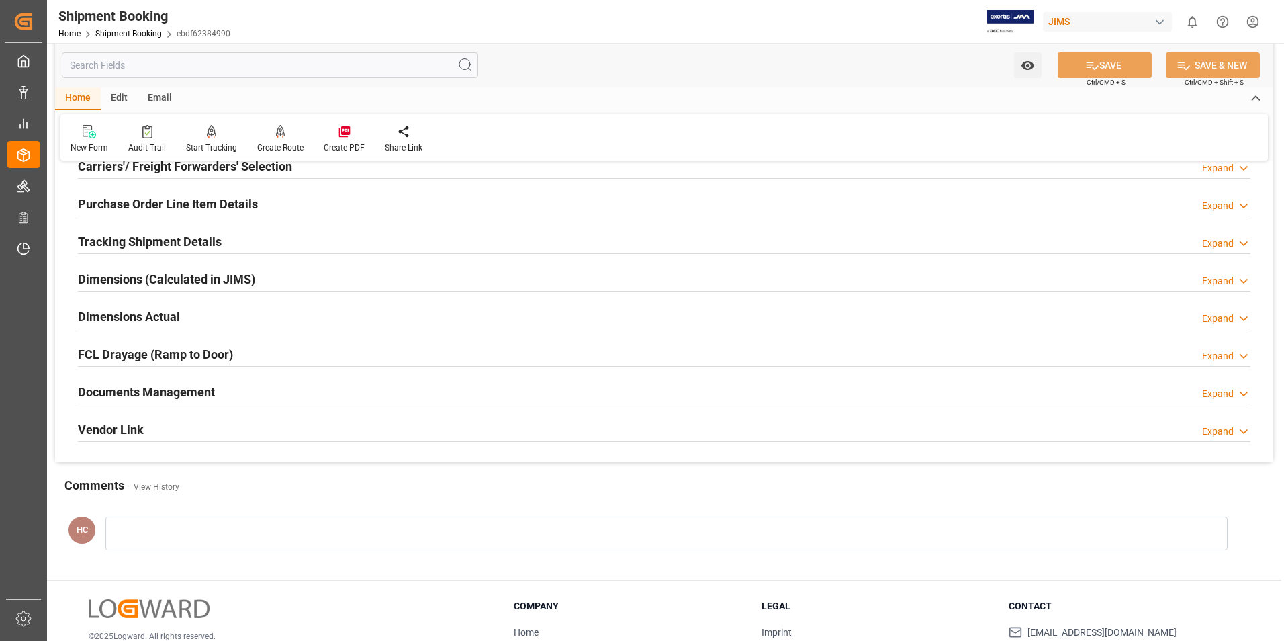
click at [575, 342] on icon at bounding box center [1243, 394] width 13 height 14
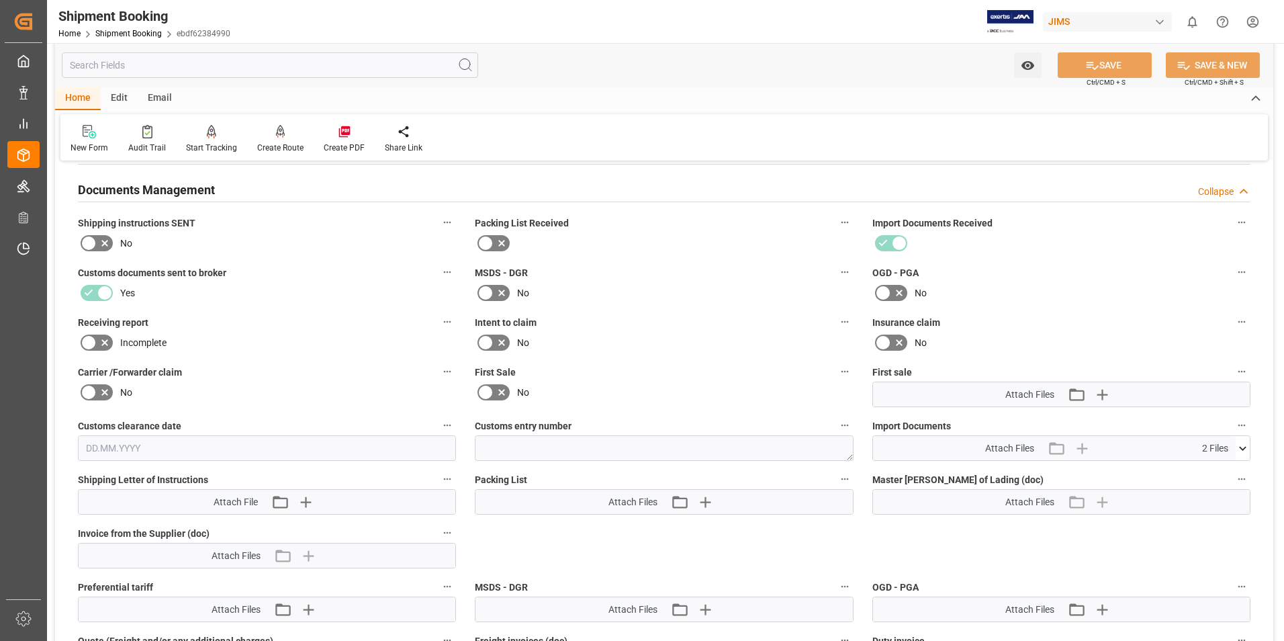
scroll to position [537, 0]
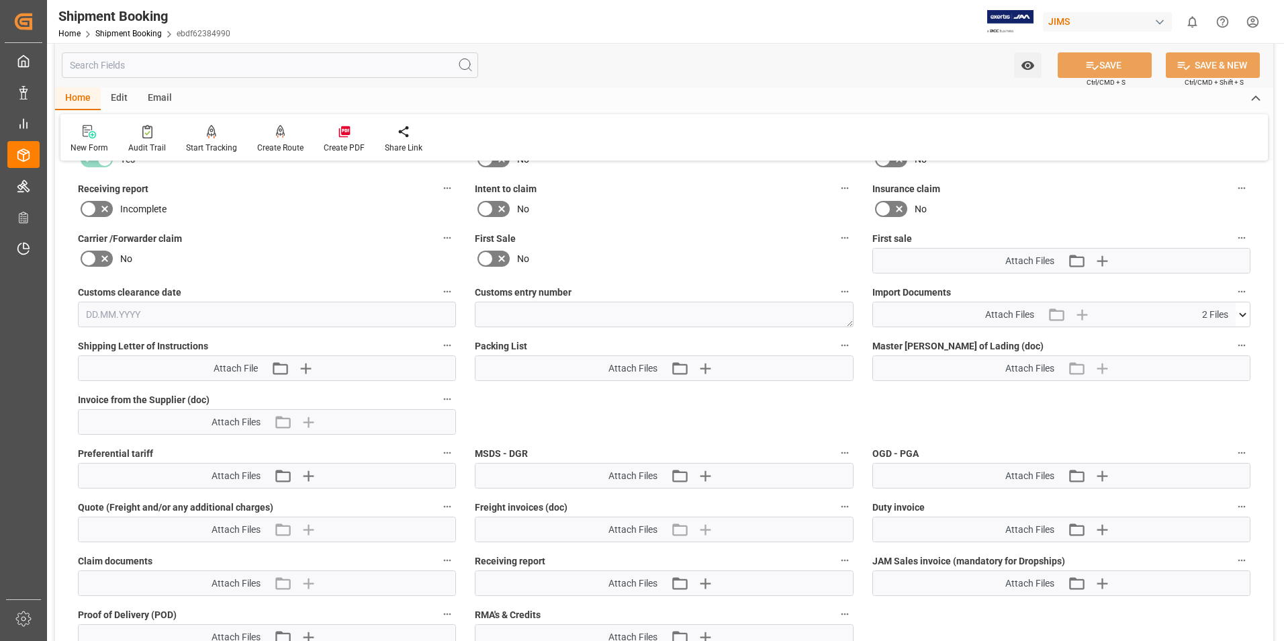
click at [575, 312] on icon at bounding box center [1242, 314] width 7 height 4
click at [575, 342] on icon at bounding box center [1207, 354] width 14 height 14
